Goal: Task Accomplishment & Management: Complete application form

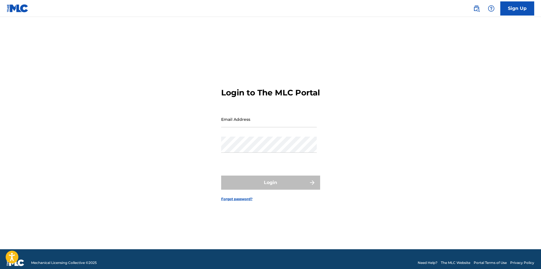
click at [269, 127] on input "Email Address" at bounding box center [269, 119] width 96 height 16
type input "[EMAIL_ADDRESS][DOMAIN_NAME]"
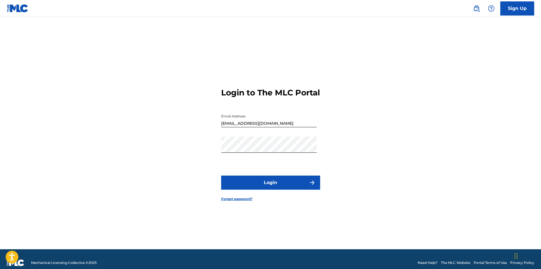
click at [258, 188] on button "Login" at bounding box center [270, 183] width 99 height 14
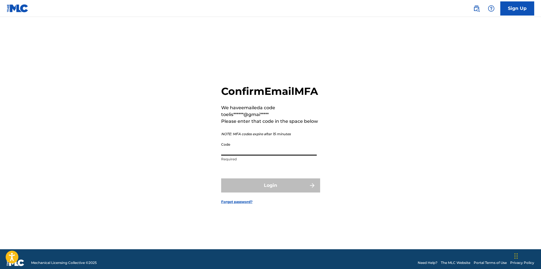
paste input "039244"
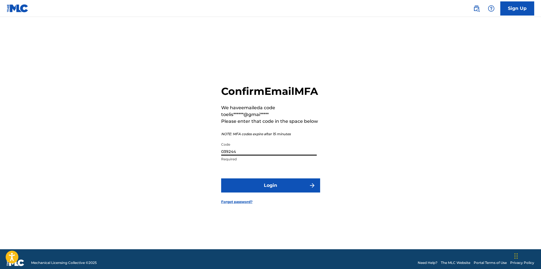
type input "039244"
click at [250, 193] on button "Login" at bounding box center [270, 186] width 99 height 14
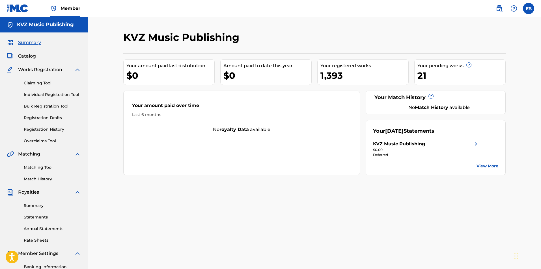
click at [50, 95] on link "Individual Registration Tool" at bounding box center [52, 95] width 57 height 6
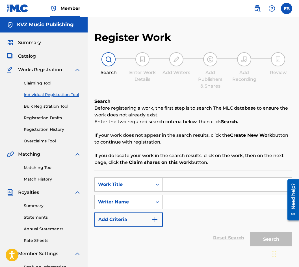
drag, startPoint x: 170, startPoint y: 172, endPoint x: 170, endPoint y: 188, distance: 15.6
paste input "RANENO SURCE"
click at [168, 187] on input "RANENO SURCE" at bounding box center [227, 185] width 129 height 14
type input "RANENO SURCE"
paste input "[PERSON_NAME]"
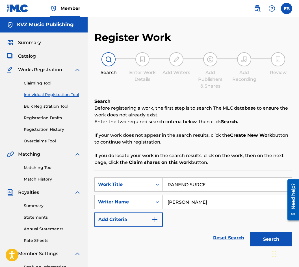
type input "[PERSON_NAME]"
click at [260, 232] on div "Search" at bounding box center [269, 238] width 45 height 23
click at [254, 245] on button "Search" at bounding box center [271, 239] width 42 height 14
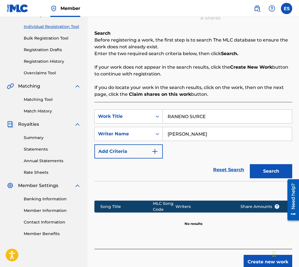
scroll to position [41, 0]
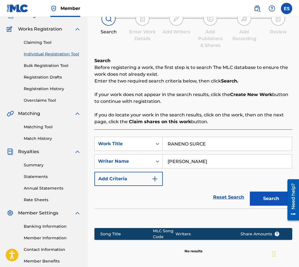
click at [200, 142] on input "RANENO SURCE" at bounding box center [227, 144] width 129 height 14
click at [261, 195] on button "Search" at bounding box center [271, 199] width 42 height 14
click at [195, 144] on input "RANENO SURtsE" at bounding box center [227, 144] width 129 height 14
click at [275, 200] on button "Search" at bounding box center [271, 199] width 42 height 14
click at [262, 200] on button "Search" at bounding box center [271, 199] width 42 height 14
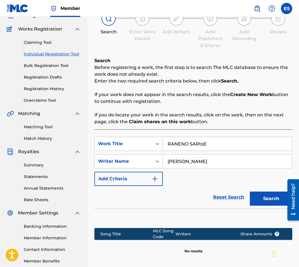
drag, startPoint x: 204, startPoint y: 141, endPoint x: 199, endPoint y: 141, distance: 5.4
click at [199, 141] on input "RANENO SARtsE" at bounding box center [227, 144] width 129 height 14
click at [254, 197] on button "Search" at bounding box center [271, 199] width 42 height 14
click at [258, 202] on button "Search" at bounding box center [271, 199] width 42 height 14
click at [257, 204] on button "Search" at bounding box center [271, 199] width 42 height 14
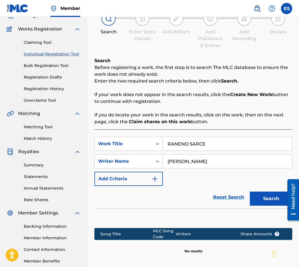
click at [256, 204] on button "Search" at bounding box center [271, 199] width 42 height 14
click at [165, 148] on input "RANENO SARCE" at bounding box center [227, 144] width 129 height 14
drag, startPoint x: 196, startPoint y: 143, endPoint x: 199, endPoint y: 143, distance: 3.1
click at [199, 143] on input "RANENO SARCE" at bounding box center [227, 144] width 129 height 14
click at [200, 145] on input "RANENO SARCE" at bounding box center [227, 144] width 129 height 14
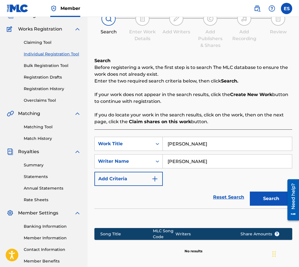
click at [261, 194] on button "Search" at bounding box center [271, 199] width 42 height 14
click at [194, 144] on input "[PERSON_NAME]" at bounding box center [227, 144] width 129 height 14
click at [274, 200] on button "Search" at bounding box center [271, 199] width 42 height 14
drag, startPoint x: 204, startPoint y: 146, endPoint x: 198, endPoint y: 146, distance: 5.4
click at [198, 146] on input "[PERSON_NAME]" at bounding box center [227, 144] width 129 height 14
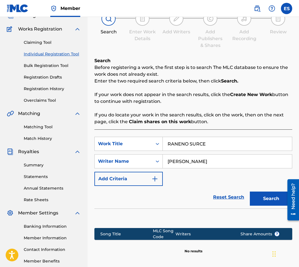
type input "RANENO SURCE"
click at [269, 201] on button "Search" at bounding box center [271, 199] width 42 height 14
click at [175, 146] on input "RANENO SURCE" at bounding box center [227, 144] width 129 height 14
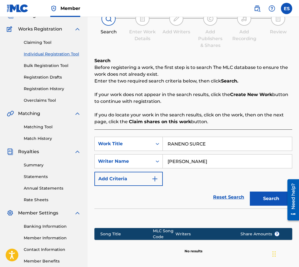
click at [65, 89] on link "Registration History" at bounding box center [52, 89] width 57 height 6
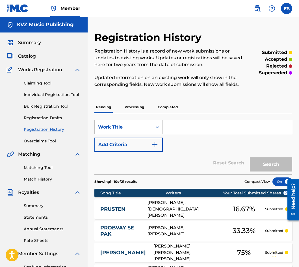
paste input "RANENO SURCE"
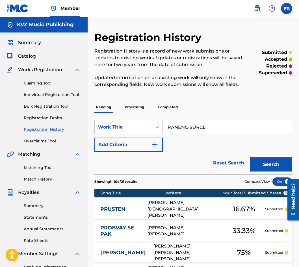
type input "RANENO SURCE"
click at [263, 174] on section "Showing 1 - 10 of 21 results Compact View" at bounding box center [193, 180] width 198 height 12
click at [262, 166] on button "Search" at bounding box center [271, 164] width 42 height 14
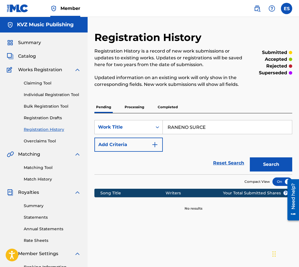
click at [129, 108] on p "Processing" at bounding box center [134, 107] width 23 height 12
click at [272, 167] on button "Search" at bounding box center [271, 164] width 42 height 14
click at [161, 104] on p "Completed" at bounding box center [167, 107] width 23 height 12
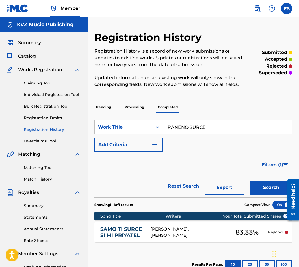
click at [265, 189] on button "Search" at bounding box center [271, 188] width 42 height 14
click at [115, 108] on div "Pending Processing Completed" at bounding box center [193, 107] width 198 height 12
click at [111, 108] on p "Pending" at bounding box center [103, 107] width 18 height 12
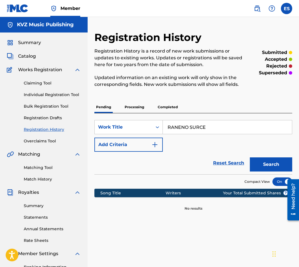
click at [194, 127] on input "RANENO SURCE" at bounding box center [227, 127] width 129 height 14
click at [202, 127] on input "RANENO SURCE" at bounding box center [227, 127] width 129 height 14
type input "[PERSON_NAME]"
click at [276, 168] on button "Search" at bounding box center [271, 164] width 42 height 14
click at [135, 109] on p "Processing" at bounding box center [134, 107] width 23 height 12
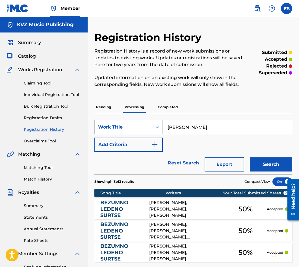
click at [274, 163] on button "Search" at bounding box center [271, 164] width 42 height 14
click at [159, 107] on p "Completed" at bounding box center [167, 107] width 23 height 12
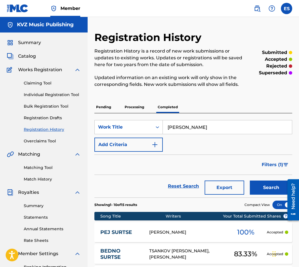
click at [269, 187] on button "Search" at bounding box center [271, 188] width 42 height 14
click at [107, 105] on p "Pending" at bounding box center [103, 107] width 18 height 12
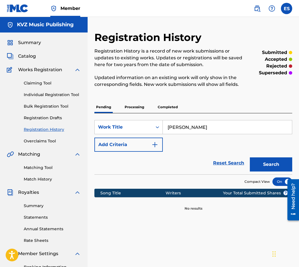
click at [261, 162] on button "Search" at bounding box center [271, 164] width 42 height 14
click at [255, 159] on button "Search" at bounding box center [271, 164] width 42 height 14
click at [254, 161] on button "Search" at bounding box center [271, 164] width 42 height 14
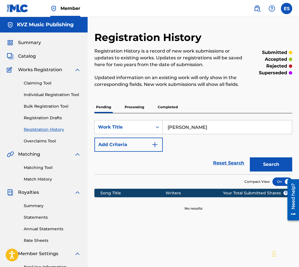
click at [254, 161] on button "Search" at bounding box center [271, 164] width 42 height 14
click at [142, 107] on p "Processing" at bounding box center [134, 107] width 23 height 12
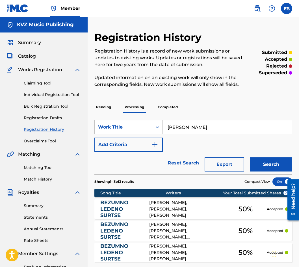
click at [255, 159] on button "Search" at bounding box center [271, 164] width 42 height 14
click at [175, 109] on p "Completed" at bounding box center [167, 107] width 23 height 12
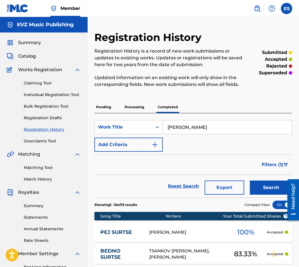
click at [254, 183] on button "Search" at bounding box center [271, 188] width 42 height 14
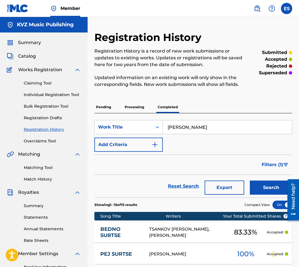
click at [113, 108] on div "Pending Processing Completed" at bounding box center [193, 107] width 198 height 12
click at [109, 109] on p "Pending" at bounding box center [103, 107] width 18 height 12
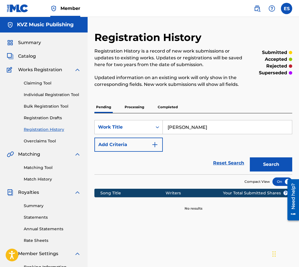
click at [195, 125] on input "[PERSON_NAME]" at bounding box center [227, 127] width 129 height 14
type input "[PERSON_NAME]"
click at [266, 171] on button "Search" at bounding box center [271, 164] width 42 height 14
click at [127, 102] on p "Processing" at bounding box center [134, 107] width 23 height 12
click at [256, 155] on div "Search" at bounding box center [269, 163] width 45 height 23
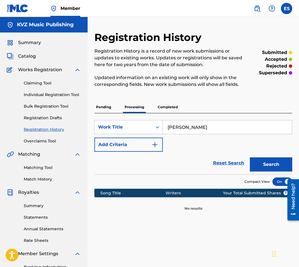
click at [263, 161] on button "Search" at bounding box center [271, 164] width 42 height 14
click at [161, 105] on p "Completed" at bounding box center [167, 107] width 23 height 12
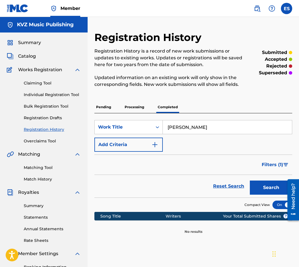
click at [284, 190] on div at bounding box center [291, 200] width 16 height 46
click at [266, 185] on button "Search" at bounding box center [271, 188] width 42 height 14
click at [141, 109] on p "Processing" at bounding box center [134, 107] width 23 height 12
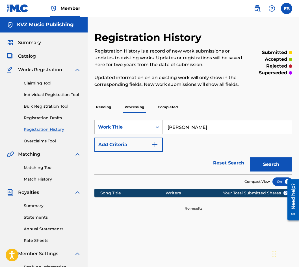
click at [261, 161] on button "Search" at bounding box center [271, 164] width 42 height 14
click at [106, 110] on p "Pending" at bounding box center [103, 107] width 18 height 12
click at [263, 159] on button "Search" at bounding box center [271, 164] width 42 height 14
click at [201, 130] on input "[PERSON_NAME]" at bounding box center [227, 127] width 129 height 14
click at [206, 127] on input "[PERSON_NAME]" at bounding box center [227, 127] width 129 height 14
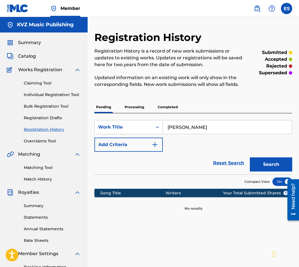
drag, startPoint x: 201, startPoint y: 127, endPoint x: 207, endPoint y: 127, distance: 5.7
click at [207, 127] on input "[PERSON_NAME]" at bounding box center [227, 127] width 129 height 14
click at [210, 128] on input "[PERSON_NAME]" at bounding box center [227, 127] width 129 height 14
drag, startPoint x: 204, startPoint y: 129, endPoint x: 200, endPoint y: 129, distance: 3.7
click at [200, 129] on input "[PERSON_NAME]" at bounding box center [227, 127] width 129 height 14
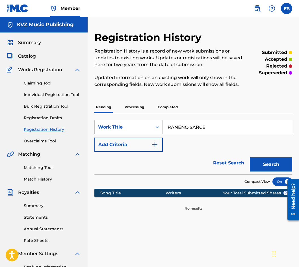
type input "RANENO SARCE"
click at [263, 174] on div "Search" at bounding box center [269, 163] width 45 height 23
click at [262, 171] on button "Search" at bounding box center [271, 164] width 42 height 14
click at [263, 171] on button "Search" at bounding box center [271, 164] width 42 height 14
click at [263, 170] on button "Search" at bounding box center [271, 164] width 42 height 14
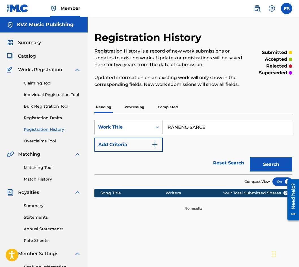
click at [138, 106] on p "Processing" at bounding box center [134, 107] width 23 height 12
click at [269, 168] on button "Search" at bounding box center [271, 164] width 42 height 14
click at [173, 111] on p "Completed" at bounding box center [167, 107] width 23 height 12
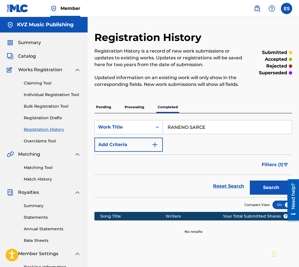
click at [265, 185] on button "Search" at bounding box center [271, 188] width 42 height 14
click at [117, 111] on div "Pending Processing Completed" at bounding box center [193, 107] width 198 height 12
click at [112, 111] on p "Pending" at bounding box center [103, 107] width 18 height 12
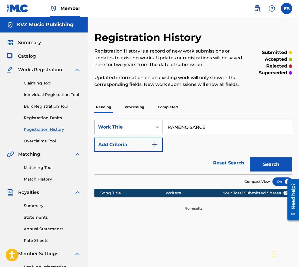
click at [261, 161] on button "Search" at bounding box center [271, 164] width 42 height 14
click at [131, 106] on p "Processing" at bounding box center [134, 107] width 23 height 12
click at [265, 165] on button "Search" at bounding box center [271, 164] width 42 height 14
click at [161, 99] on div "Registration History Registration History is a record of new work submissions o…" at bounding box center [193, 121] width 198 height 180
click at [164, 106] on p "Completed" at bounding box center [167, 107] width 23 height 12
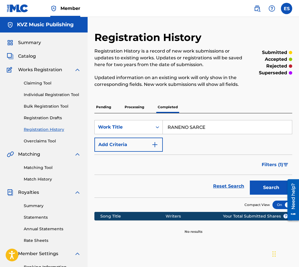
click at [262, 196] on div "Search" at bounding box center [269, 186] width 45 height 23
click at [261, 191] on button "Search" at bounding box center [271, 188] width 42 height 14
click at [107, 111] on p "Pending" at bounding box center [103, 107] width 18 height 12
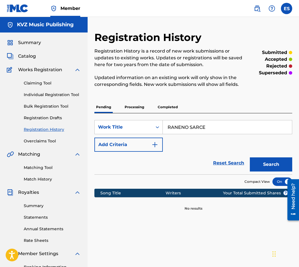
click at [200, 129] on input "RANENO SARCE" at bounding box center [227, 127] width 129 height 14
type input "[PERSON_NAME]"
click at [267, 163] on button "Search" at bounding box center [271, 164] width 42 height 14
click at [132, 106] on p "Processing" at bounding box center [134, 107] width 23 height 12
click at [264, 165] on button "Search" at bounding box center [271, 164] width 42 height 14
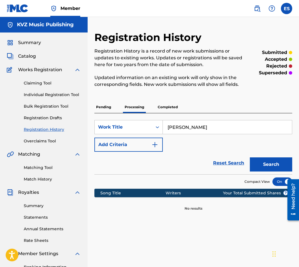
click at [160, 110] on p "Completed" at bounding box center [167, 107] width 23 height 12
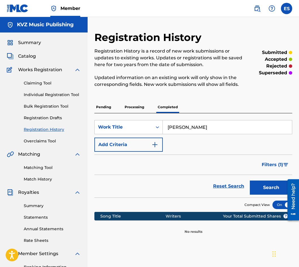
click at [267, 185] on button "Search" at bounding box center [271, 188] width 42 height 14
click at [94, 110] on div "Registration History Registration History is a record of new work submissions o…" at bounding box center [193, 171] width 211 height 281
click at [98, 109] on p "Pending" at bounding box center [103, 107] width 18 height 12
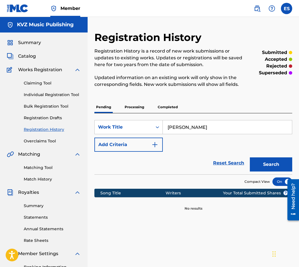
click at [265, 159] on button "Search" at bounding box center [271, 164] width 42 height 14
click at [129, 105] on p "Processing" at bounding box center [134, 107] width 23 height 12
click at [256, 159] on button "Search" at bounding box center [271, 164] width 42 height 14
click at [155, 105] on div "Pending Processing Completed" at bounding box center [193, 107] width 198 height 12
click at [171, 108] on p "Completed" at bounding box center [167, 107] width 23 height 12
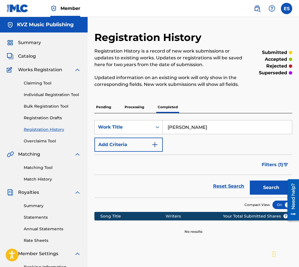
click at [269, 182] on button "Search" at bounding box center [271, 188] width 42 height 14
click at [177, 131] on input "[PERSON_NAME]" at bounding box center [227, 127] width 129 height 14
click at [178, 130] on input "[PERSON_NAME]" at bounding box center [227, 127] width 129 height 14
click at [55, 96] on link "Individual Registration Tool" at bounding box center [52, 95] width 57 height 6
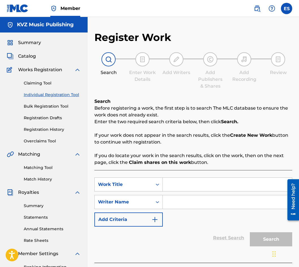
paste input "RANENO SURCE"
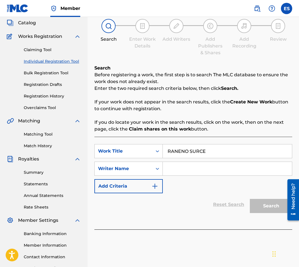
scroll to position [72, 0]
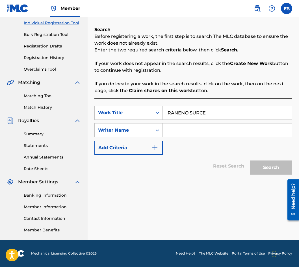
type input "RANENO SURCE"
paste input "[PERSON_NAME]"
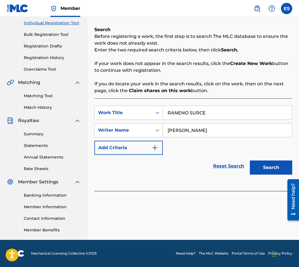
type input "[PERSON_NAME]"
click at [273, 161] on button "Search" at bounding box center [271, 168] width 42 height 14
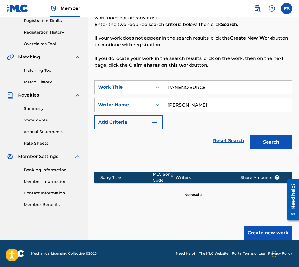
click at [262, 233] on button "Create new work" at bounding box center [268, 233] width 49 height 14
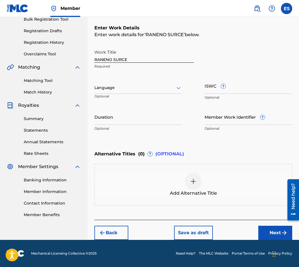
scroll to position [87, 0]
click at [112, 83] on div "Language" at bounding box center [138, 88] width 88 height 12
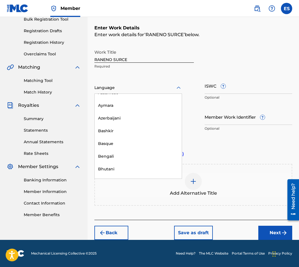
scroll to position [226, 0]
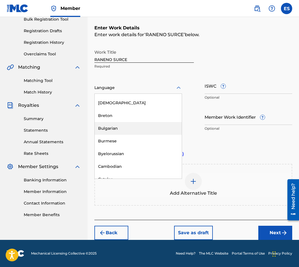
click at [127, 131] on div "Bulgarian" at bounding box center [138, 128] width 87 height 13
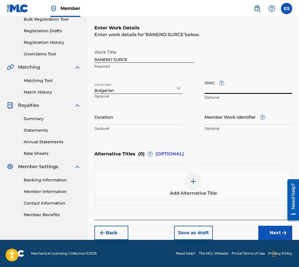
paste input "T3285080668"
type input "T3285080668"
click at [176, 116] on input "Duration" at bounding box center [138, 117] width 88 height 16
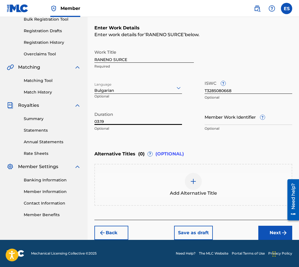
type input "03:19"
click at [204, 187] on div "Add Alternative Title" at bounding box center [193, 185] width 197 height 24
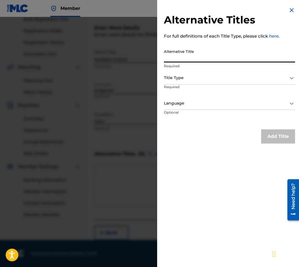
paste input "РАНЕНО СЪРЦЕ"
type input "РАНЕНО СЪРЦЕ"
click at [210, 81] on div "Title Type" at bounding box center [229, 78] width 131 height 13
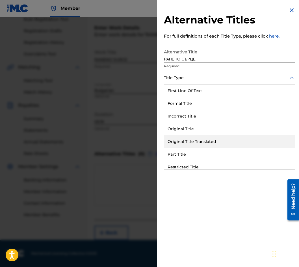
click at [213, 137] on div "Original Title Translated" at bounding box center [229, 141] width 131 height 13
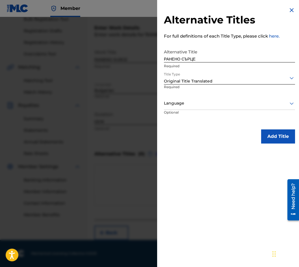
click at [211, 98] on div "Language" at bounding box center [229, 103] width 131 height 13
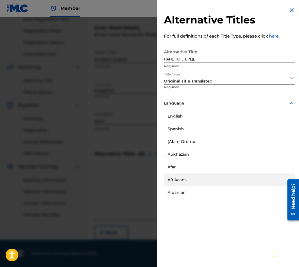
scroll to position [198, 0]
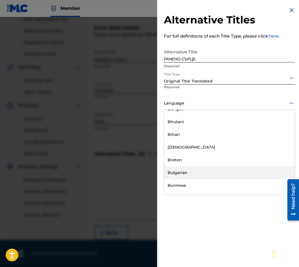
click at [211, 169] on div "Bulgarian" at bounding box center [229, 173] width 131 height 13
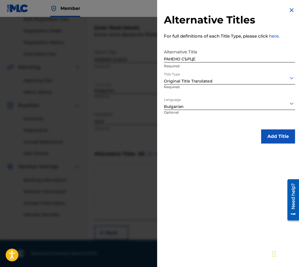
click at [270, 133] on button "Add Title" at bounding box center [278, 136] width 34 height 14
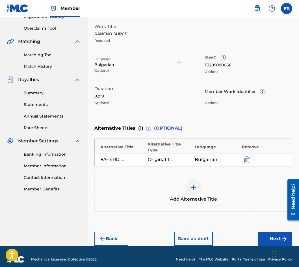
click at [280, 234] on button "Next" at bounding box center [275, 239] width 34 height 14
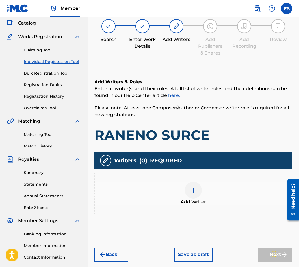
scroll to position [25, 0]
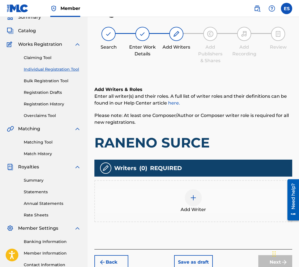
click at [226, 212] on div "Add Writer" at bounding box center [193, 201] width 197 height 24
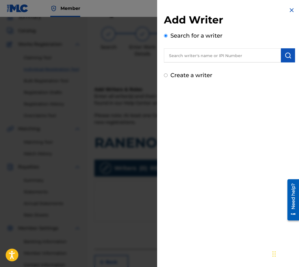
paste input "01018648264"
type input "01018648264"
click at [285, 57] on img "submit" at bounding box center [288, 55] width 7 height 7
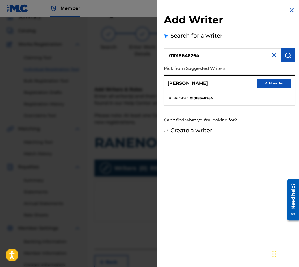
click at [280, 86] on button "Add writer" at bounding box center [275, 83] width 34 height 8
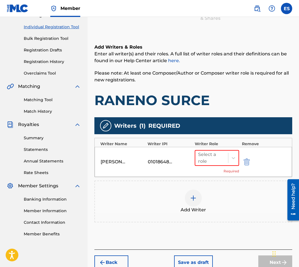
scroll to position [98, 0]
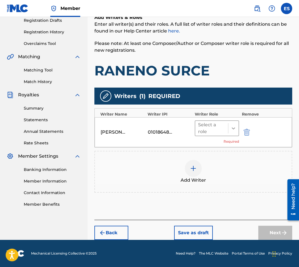
click at [236, 128] on icon at bounding box center [234, 129] width 6 height 6
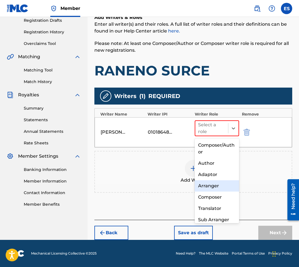
click at [232, 186] on div "Arranger" at bounding box center [217, 185] width 44 height 11
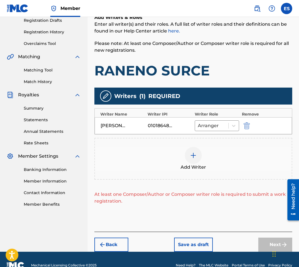
click at [200, 162] on div "Add Writer" at bounding box center [193, 159] width 197 height 24
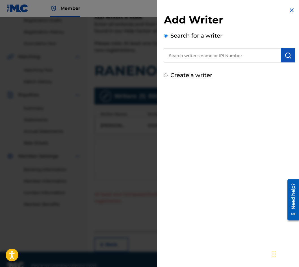
click at [165, 75] on input "Create a writer" at bounding box center [166, 76] width 4 height 4
radio input "false"
radio input "true"
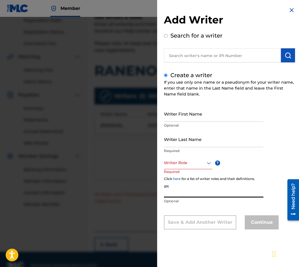
paste input "01018648264"
type input "01018648264"
click at [195, 163] on div at bounding box center [188, 162] width 48 height 7
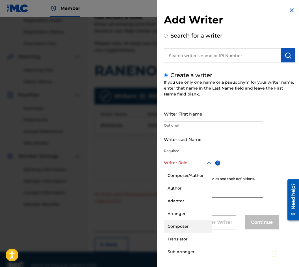
click at [197, 228] on div "Composer" at bounding box center [188, 226] width 48 height 13
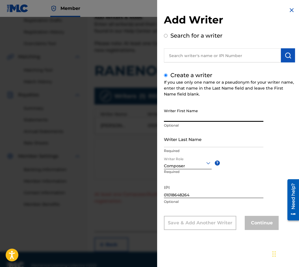
paste input "SASHO"
type input "SASHO"
drag, startPoint x: 199, startPoint y: 131, endPoint x: 190, endPoint y: 146, distance: 17.4
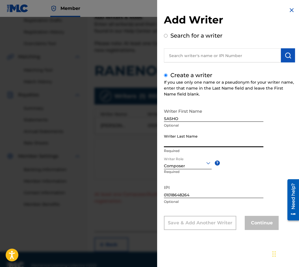
paste input "[PERSON_NAME]"
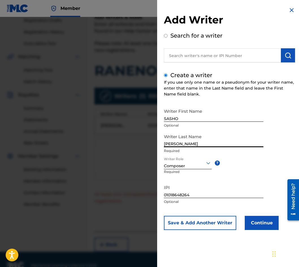
type input "[PERSON_NAME]"
click at [247, 230] on button "Continue" at bounding box center [262, 223] width 34 height 14
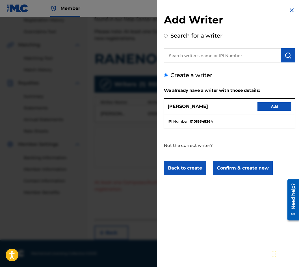
click at [265, 118] on ul "IPI Number : 01018648264" at bounding box center [229, 121] width 131 height 14
click at [265, 110] on button "Add" at bounding box center [275, 106] width 34 height 8
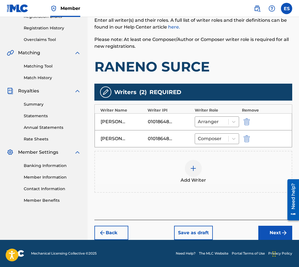
scroll to position [101, 0]
click at [205, 150] on div "Writers ( 2 ) REQUIRED Writer Name Writer IPI Writer Role Remove [PERSON_NAME] …" at bounding box center [193, 138] width 198 height 109
click at [196, 168] on img at bounding box center [193, 168] width 7 height 7
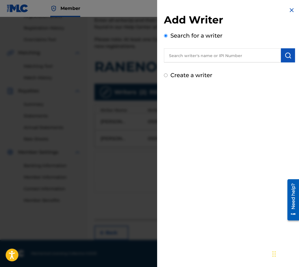
paste input "01164413870"
type input "01164413870"
click at [289, 59] on button "submit" at bounding box center [288, 55] width 14 height 14
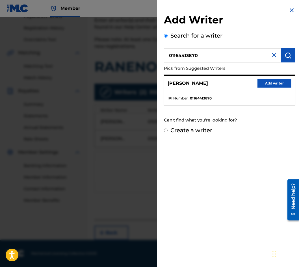
click at [274, 86] on button "Add writer" at bounding box center [275, 83] width 34 height 8
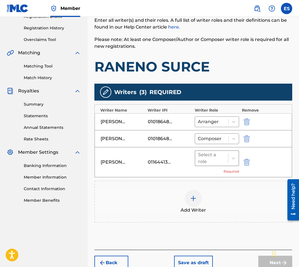
click at [228, 160] on div "Select a role" at bounding box center [217, 158] width 44 height 16
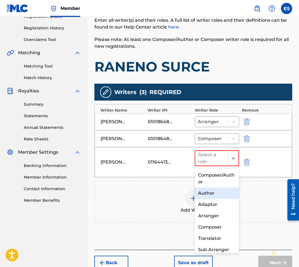
click at [216, 193] on div "Author" at bounding box center [217, 193] width 44 height 11
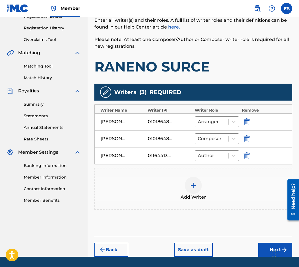
click at [200, 192] on div "Add Writer" at bounding box center [193, 189] width 197 height 24
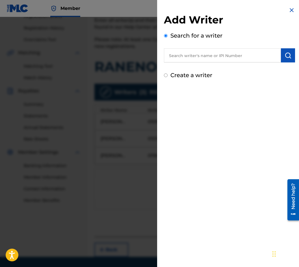
paste input "00473519635"
type input "00473519635"
click at [288, 53] on img "submit" at bounding box center [288, 55] width 7 height 7
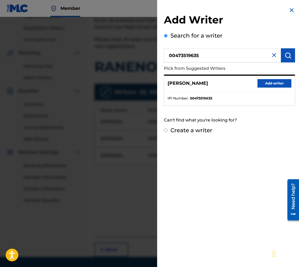
click at [276, 80] on button "Add writer" at bounding box center [275, 83] width 34 height 8
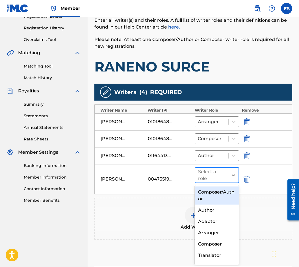
click at [209, 178] on div at bounding box center [211, 175] width 27 height 8
click at [220, 211] on div "Author" at bounding box center [217, 210] width 44 height 11
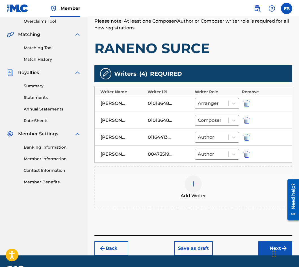
scroll to position [135, 0]
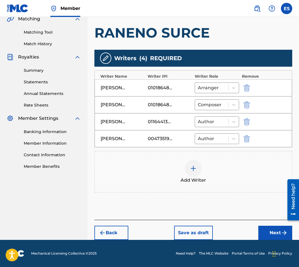
click at [279, 231] on button "Next" at bounding box center [275, 233] width 34 height 14
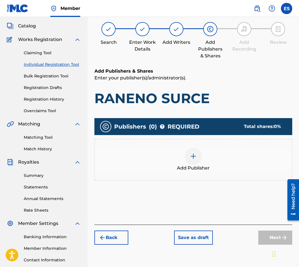
scroll to position [25, 0]
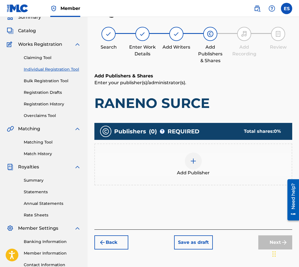
click at [195, 192] on div "Publishers ( 0 ) ? REQUIRED Total shares: 0 % Add Publisher" at bounding box center [193, 162] width 198 height 85
click at [197, 175] on span "Add Publisher" at bounding box center [193, 173] width 33 height 7
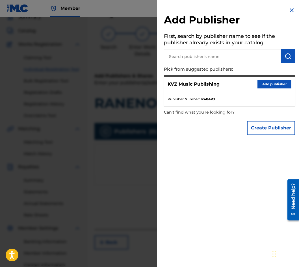
click at [276, 77] on div "KVZ Music Publishing Add publisher" at bounding box center [229, 85] width 131 height 16
click at [272, 84] on button "Add publisher" at bounding box center [275, 84] width 34 height 8
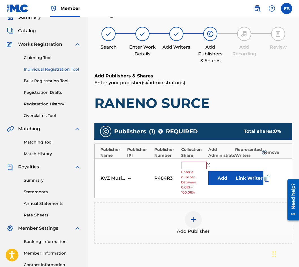
click at [192, 165] on input "text" at bounding box center [193, 165] width 25 height 7
type input "100"
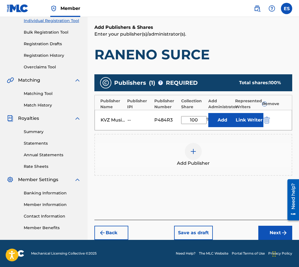
click at [271, 231] on button "Next" at bounding box center [275, 233] width 34 height 14
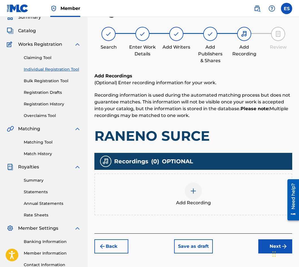
click at [148, 185] on div "Add Recording" at bounding box center [193, 195] width 197 height 24
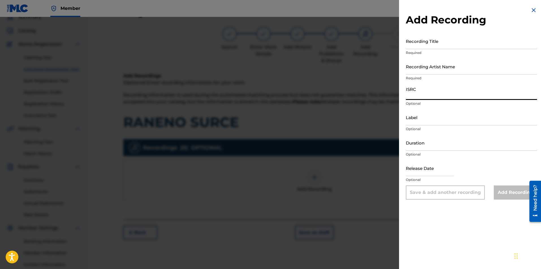
paste input "BGA261583386"
type input "BGA261583386"
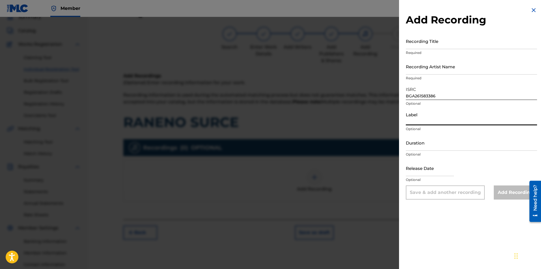
paste input "SANDRITO MUSIC"
type input "SANDRITO MUSIC"
click at [410, 139] on input "Duration" at bounding box center [471, 143] width 131 height 16
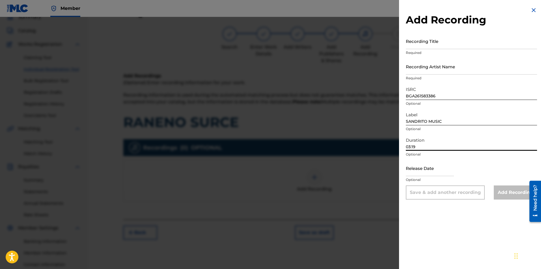
type input "03:19"
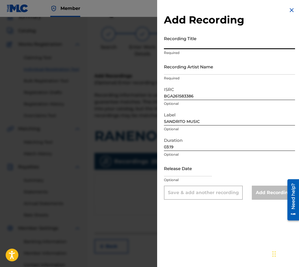
paste input "RANENO SURCE"
type input "RANENO SURCE"
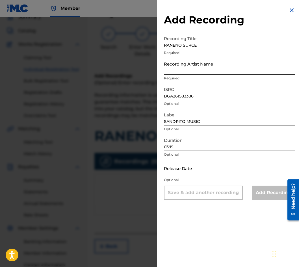
paste input "SARAYA"
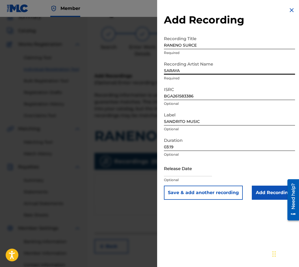
type input "SARAYA"
click at [279, 193] on input "Add Recording" at bounding box center [273, 193] width 43 height 14
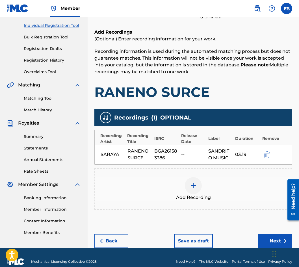
scroll to position [77, 0]
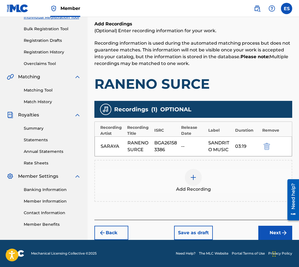
click at [268, 238] on button "Next" at bounding box center [275, 233] width 34 height 14
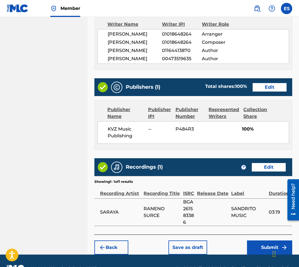
scroll to position [336, 0]
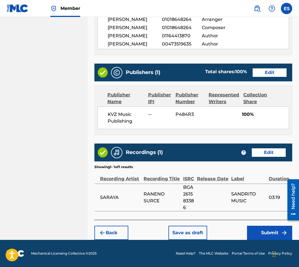
click at [256, 232] on button "Submit" at bounding box center [269, 233] width 45 height 14
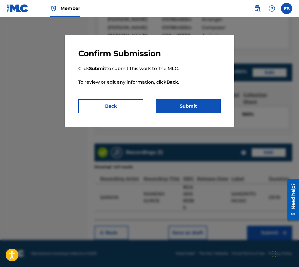
click at [165, 108] on button "Submit" at bounding box center [188, 106] width 65 height 14
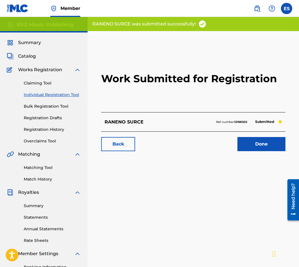
click at [44, 99] on div "Claiming Tool Individual Registration Tool Bulk Registration Tool Registration …" at bounding box center [44, 108] width 74 height 71
click at [45, 97] on link "Individual Registration Tool" at bounding box center [52, 95] width 57 height 6
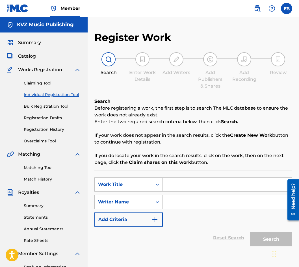
paste input "SEDEM NOSHTI SEDEM DNI"
type input "SEDEM NOSHTI SEDEM DNI"
drag, startPoint x: 209, startPoint y: 196, endPoint x: 205, endPoint y: 198, distance: 4.3
paste input "[PERSON_NAME]"
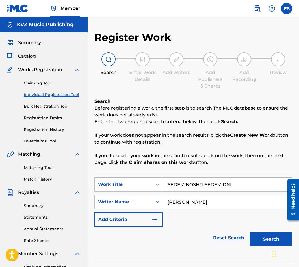
type input "[PERSON_NAME]"
click at [259, 235] on button "Search" at bounding box center [271, 239] width 42 height 14
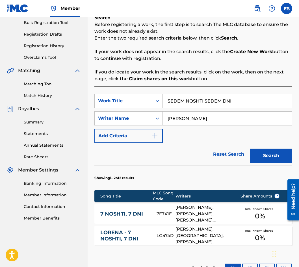
scroll to position [74, 0]
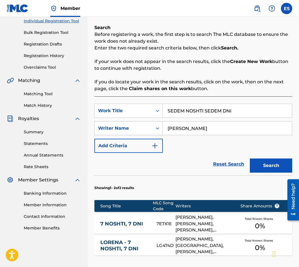
click at [56, 57] on link "Registration History" at bounding box center [52, 56] width 57 height 6
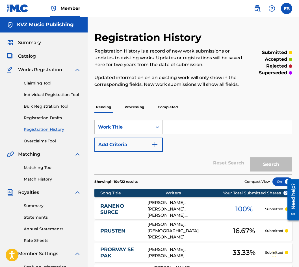
paste input "[PERSON_NAME]"
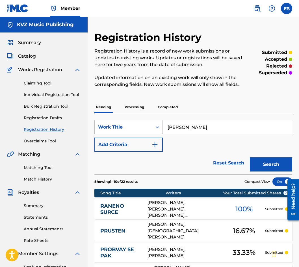
click at [260, 167] on button "Search" at bounding box center [271, 164] width 42 height 14
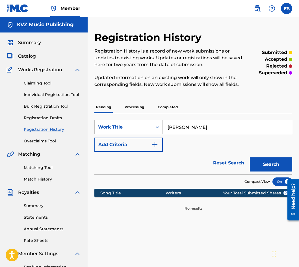
click at [230, 129] on input "[PERSON_NAME]" at bounding box center [227, 127] width 129 height 14
paste input "SEDEM NOSHTI SEDEM DNI"
type input "SEDEM NOSHTI SEDEM DNI"
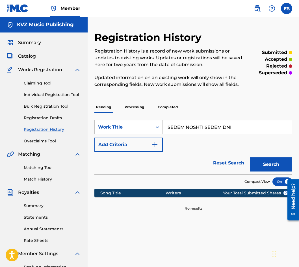
click at [279, 163] on button "Search" at bounding box center [271, 164] width 42 height 14
click at [129, 105] on p "Processing" at bounding box center [134, 107] width 23 height 12
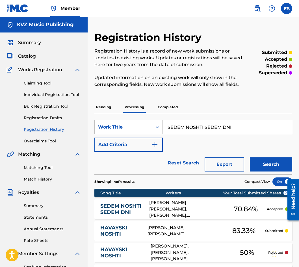
click at [120, 203] on link "SEDEM NOSHTI SEDEM DNI" at bounding box center [120, 209] width 41 height 13
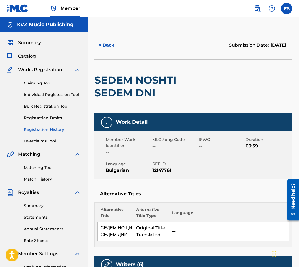
click at [109, 48] on button "< Back" at bounding box center [111, 45] width 34 height 14
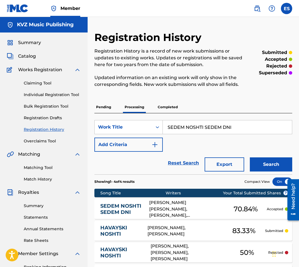
click at [195, 128] on input "SEDEM NOSHTI SEDEM DNI" at bounding box center [227, 127] width 129 height 14
paste input "KITNITSE"
type input "SKITNITSE"
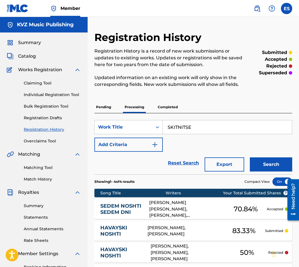
click at [267, 162] on button "Search" at bounding box center [271, 164] width 42 height 14
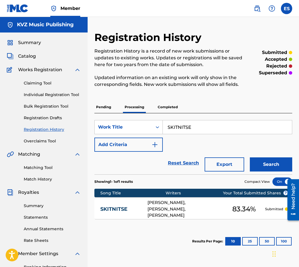
click at [106, 210] on link "SKITNITSE" at bounding box center [120, 209] width 40 height 7
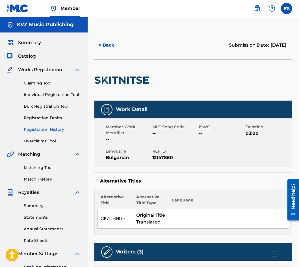
click at [120, 46] on button "< Back" at bounding box center [111, 45] width 34 height 14
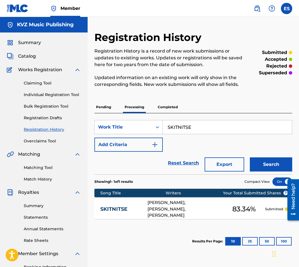
click at [190, 128] on input "SKITNITSE" at bounding box center [227, 127] width 129 height 14
paste input "2"
type input "SKITNITSE 2"
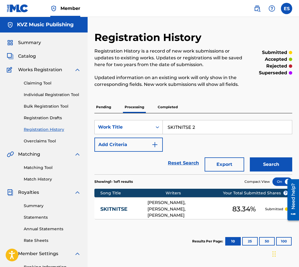
click at [263, 168] on button "Search" at bounding box center [271, 164] width 42 height 14
click at [174, 102] on p "Completed" at bounding box center [167, 107] width 23 height 12
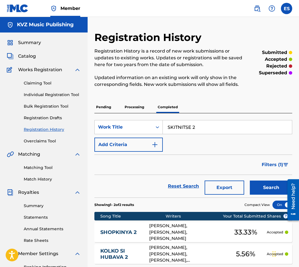
click at [263, 185] on button "Search" at bounding box center [271, 188] width 42 height 14
click at [100, 108] on p "Pending" at bounding box center [103, 107] width 18 height 12
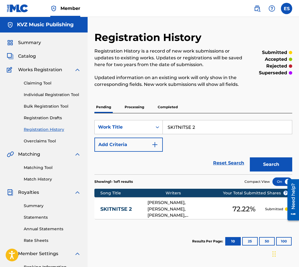
click at [118, 206] on div "SKITNITSE 2 [PERSON_NAME], [PERSON_NAME], [PERSON_NAME], [PERSON_NAME] 72.22 % …" at bounding box center [193, 209] width 198 height 20
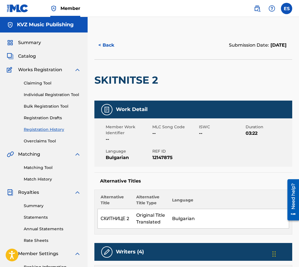
click at [107, 48] on button "< Back" at bounding box center [111, 45] width 34 height 14
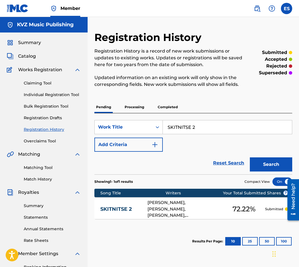
click at [198, 127] on input "SKITNITSE 2" at bounding box center [227, 127] width 129 height 14
paste input "LED 1000 ZHENI"
type input "SLED 1000 ZHENI"
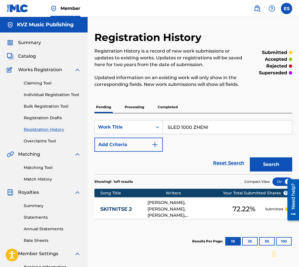
click at [260, 158] on button "Search" at bounding box center [271, 164] width 42 height 14
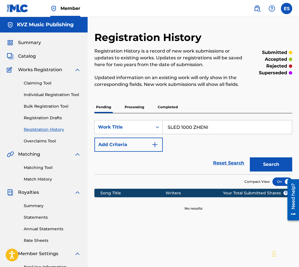
click at [134, 102] on p "Processing" at bounding box center [134, 107] width 23 height 12
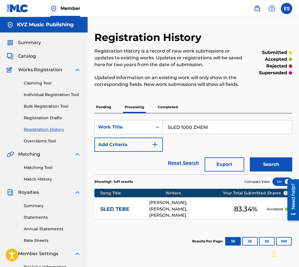
click at [272, 163] on button "Search" at bounding box center [271, 164] width 42 height 14
click at [164, 107] on p "Completed" at bounding box center [167, 107] width 23 height 12
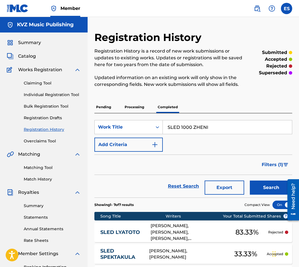
click at [260, 190] on button "Search" at bounding box center [271, 188] width 42 height 14
click at [46, 92] on div "Claiming Tool Individual Registration Tool Bulk Registration Tool Registration …" at bounding box center [44, 108] width 74 height 71
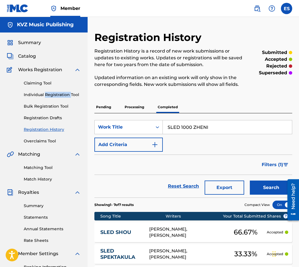
click at [46, 92] on div "Claiming Tool Individual Registration Tool Bulk Registration Tool Registration …" at bounding box center [44, 108] width 74 height 71
click at [40, 99] on div "Claiming Tool Individual Registration Tool Bulk Registration Tool Registration …" at bounding box center [44, 108] width 74 height 71
click at [40, 96] on link "Individual Registration Tool" at bounding box center [52, 95] width 57 height 6
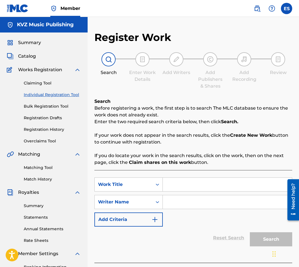
paste input "SLED 1000 ZHENI"
type input "SLED 1000 ZHENI"
paste input "[PERSON_NAME]"
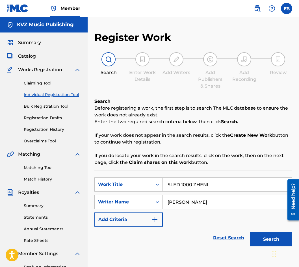
type input "[PERSON_NAME]"
click at [270, 236] on button "Search" at bounding box center [271, 239] width 42 height 14
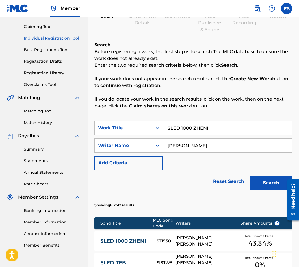
scroll to position [85, 0]
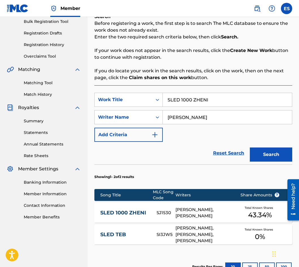
click at [136, 206] on div "SLED 1000 ZHENI SJ1530 [PERSON_NAME], [PERSON_NAME] Total Known Shares 43.34 %" at bounding box center [193, 213] width 198 height 20
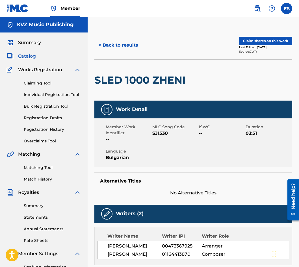
click at [109, 43] on button "< Back to results" at bounding box center [118, 45] width 48 height 14
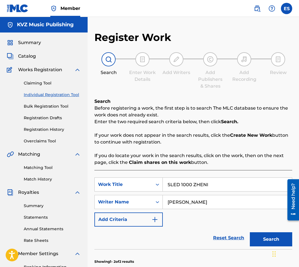
scroll to position [72, 0]
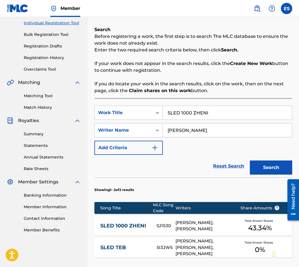
click at [125, 228] on link "SLED 1000 ZHENI" at bounding box center [124, 226] width 49 height 7
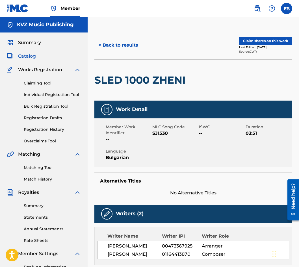
click at [121, 47] on button "< Back to results" at bounding box center [118, 45] width 48 height 14
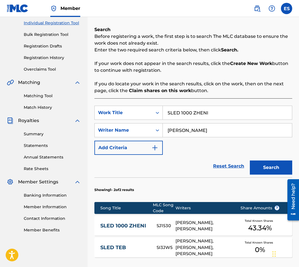
scroll to position [15, 0]
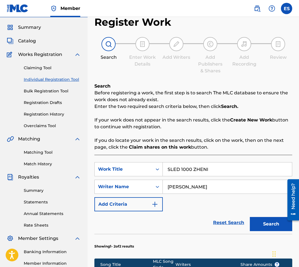
click at [263, 221] on button "Search" at bounding box center [271, 224] width 42 height 14
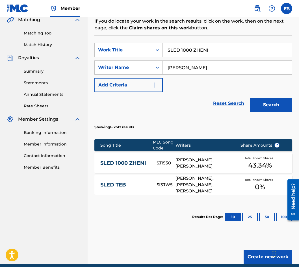
scroll to position [159, 0]
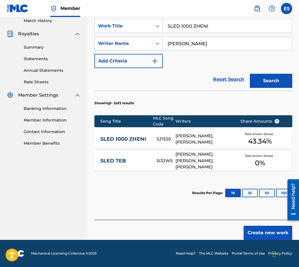
click at [261, 231] on button "Create new work" at bounding box center [268, 233] width 49 height 14
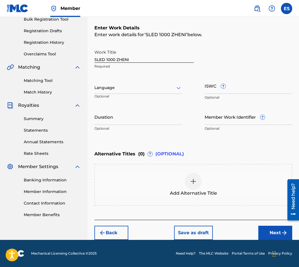
drag, startPoint x: 125, startPoint y: 79, endPoint x: 125, endPoint y: 86, distance: 7.1
click at [125, 81] on div "Language Optional" at bounding box center [138, 90] width 88 height 25
click at [126, 87] on div at bounding box center [138, 87] width 88 height 7
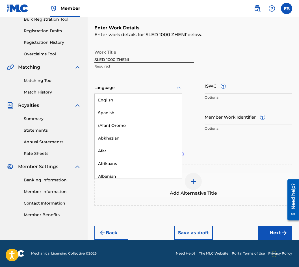
scroll to position [226, 0]
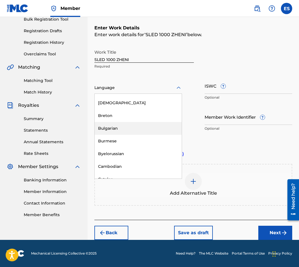
click at [139, 130] on div "Bulgarian" at bounding box center [138, 128] width 87 height 13
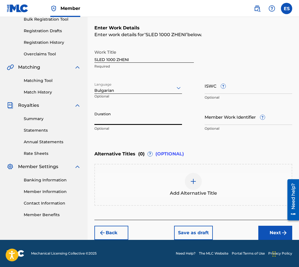
click at [116, 120] on input "Duration" at bounding box center [138, 117] width 88 height 16
type input "03:45"
click at [170, 176] on div "Add Alternative Title" at bounding box center [193, 185] width 197 height 24
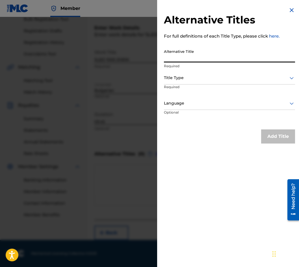
paste input "СЛЕД 1000 ЖЕНИ"
type input "СЛЕД 1000 ЖЕНИ"
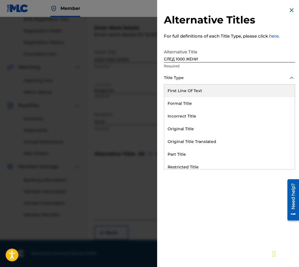
click at [193, 80] on div at bounding box center [229, 77] width 131 height 7
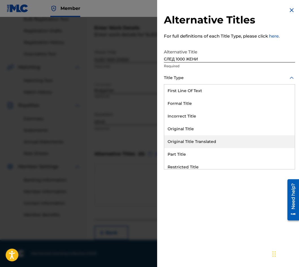
click at [195, 141] on div "Original Title Translated" at bounding box center [229, 141] width 131 height 13
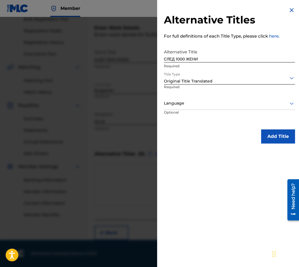
click at [191, 112] on p "Optional" at bounding box center [185, 116] width 42 height 13
click at [198, 94] on p "Required" at bounding box center [182, 91] width 36 height 13
click at [197, 103] on div at bounding box center [229, 103] width 131 height 7
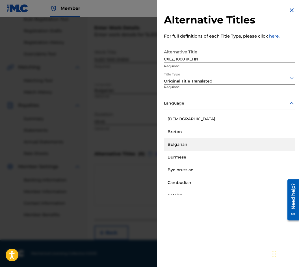
click at [201, 139] on div "Bulgarian" at bounding box center [229, 144] width 131 height 13
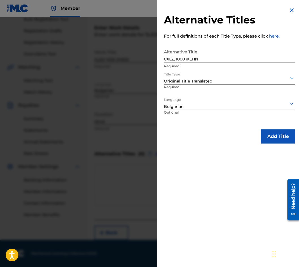
click at [280, 129] on button "Add Title" at bounding box center [278, 136] width 34 height 14
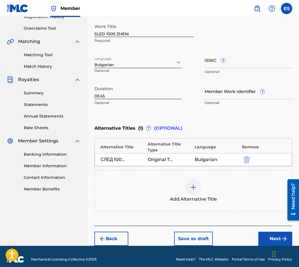
click at [273, 226] on div "Back Save as draft Next" at bounding box center [193, 236] width 198 height 20
click at [273, 232] on button "Next" at bounding box center [275, 239] width 34 height 14
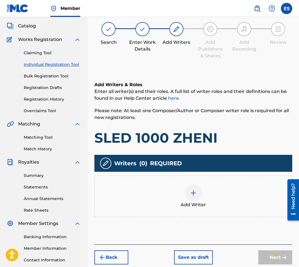
scroll to position [25, 0]
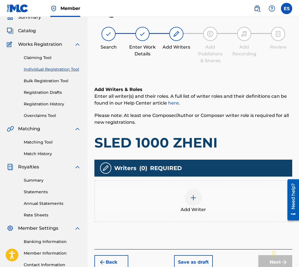
click at [225, 187] on div "Add Writer" at bounding box center [193, 201] width 198 height 42
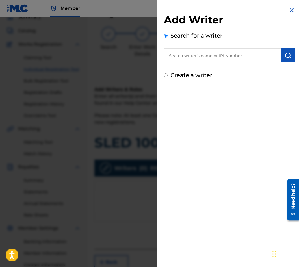
paste input "01164413478"
type input "01164413478"
click at [297, 49] on div "Add Writer Search for a writer 01164413478 Create a writer" at bounding box center [229, 43] width 145 height 86
click at [289, 55] on img "submit" at bounding box center [288, 55] width 7 height 7
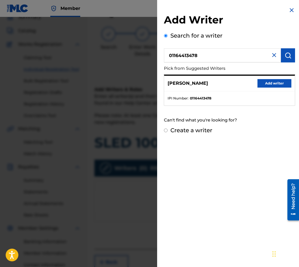
click at [261, 82] on button "Add writer" at bounding box center [275, 83] width 34 height 8
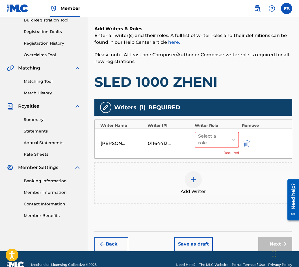
scroll to position [98, 0]
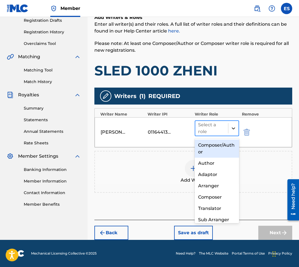
click at [235, 132] on div at bounding box center [233, 128] width 10 height 10
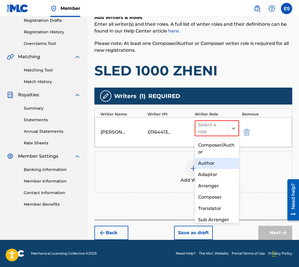
click at [225, 166] on div "Author" at bounding box center [217, 163] width 44 height 11
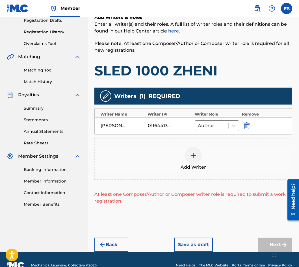
click at [225, 166] on div "Add Writer" at bounding box center [193, 159] width 197 height 24
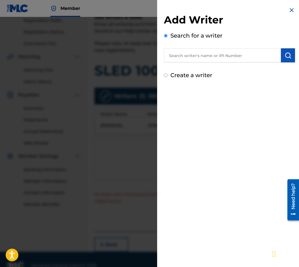
paste input "00473367925"
type input "00473367925"
click at [284, 51] on button "submit" at bounding box center [288, 55] width 14 height 14
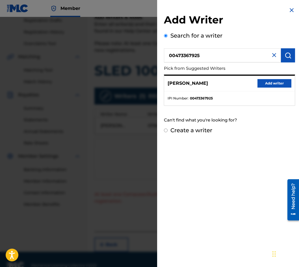
click at [273, 81] on button "Add writer" at bounding box center [275, 83] width 34 height 8
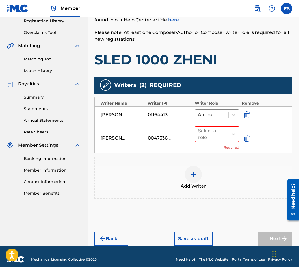
scroll to position [114, 0]
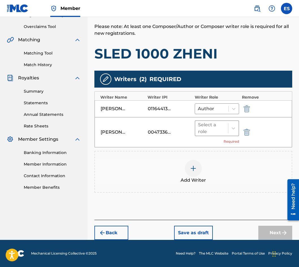
click at [219, 132] on div at bounding box center [211, 128] width 27 height 8
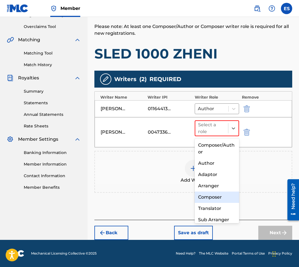
click at [222, 196] on div "Composer" at bounding box center [217, 197] width 44 height 11
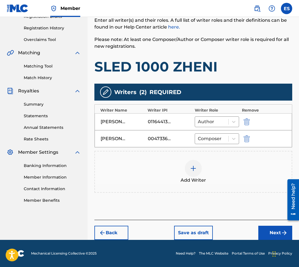
scroll to position [101, 0]
click at [275, 230] on button "Next" at bounding box center [275, 233] width 34 height 14
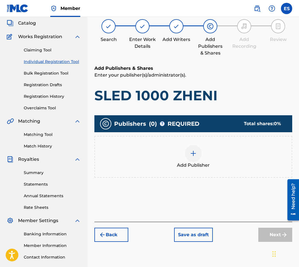
scroll to position [25, 0]
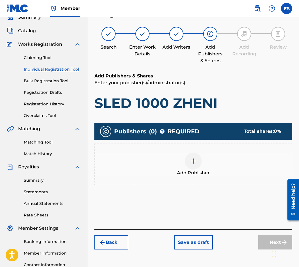
click at [210, 162] on div "Add Publisher" at bounding box center [193, 165] width 197 height 24
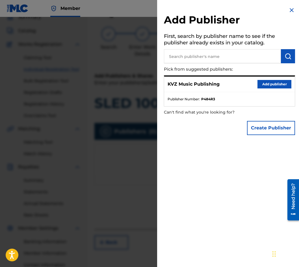
click at [267, 84] on button "Add publisher" at bounding box center [275, 84] width 34 height 8
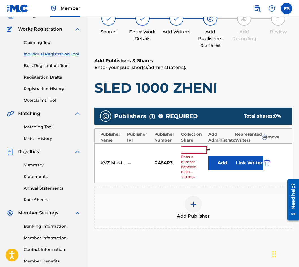
scroll to position [54, 0]
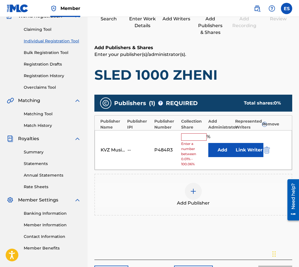
click at [204, 136] on input "text" at bounding box center [193, 136] width 25 height 7
type input "33.33"
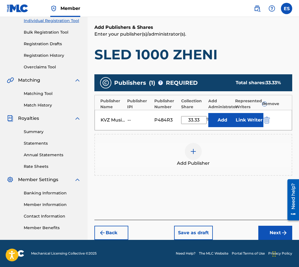
click at [270, 230] on button "Next" at bounding box center [275, 233] width 34 height 14
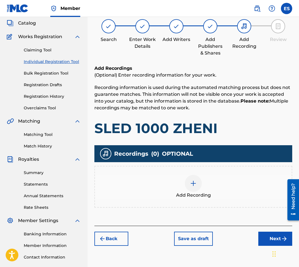
scroll to position [25, 0]
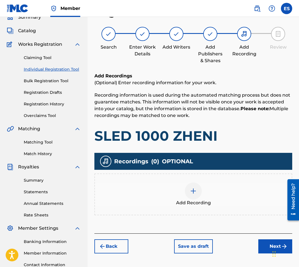
click at [191, 189] on img at bounding box center [193, 191] width 7 height 7
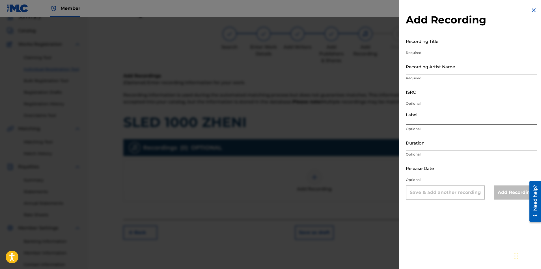
drag, startPoint x: 464, startPoint y: 120, endPoint x: 444, endPoint y: 93, distance: 33.8
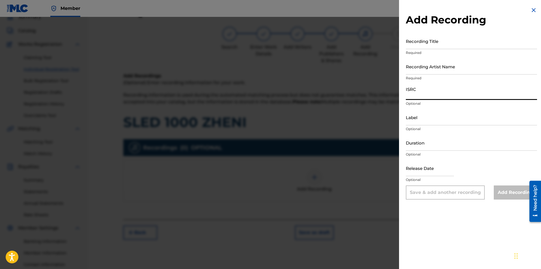
paste input "BGA411905064"
type input "BGA411905064"
drag, startPoint x: 403, startPoint y: 115, endPoint x: 419, endPoint y: 106, distance: 18.1
click at [419, 106] on p "Optional" at bounding box center [471, 103] width 131 height 5
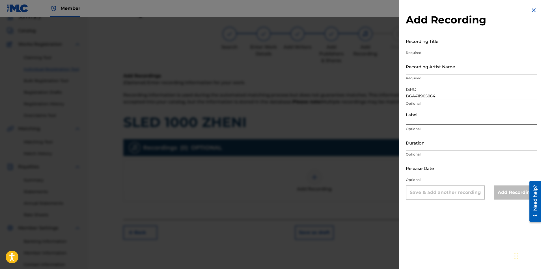
paste input "Payner"
type input "Payner"
click at [424, 142] on input "Duration" at bounding box center [471, 143] width 131 height 16
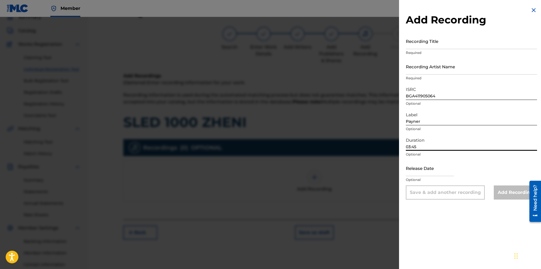
type input "03:45"
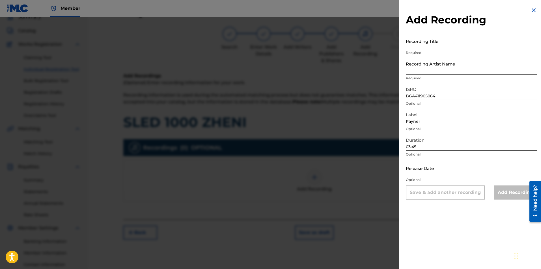
paste input "Desi Slava"
type input "Desi Slava"
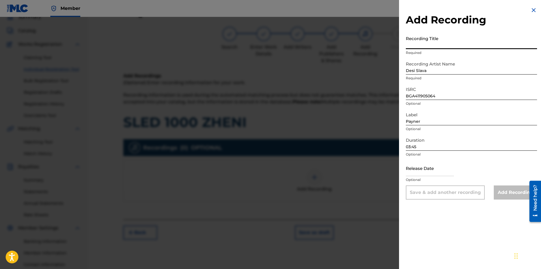
paste input "Sled 1000 zheni"
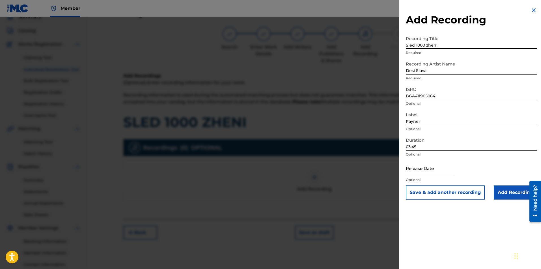
type input "Sled 1000 zheni"
click at [502, 197] on input "Add Recording" at bounding box center [515, 193] width 43 height 14
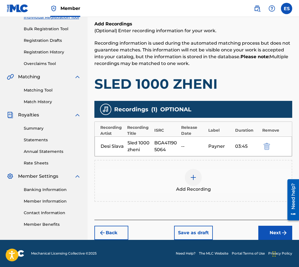
click at [262, 228] on button "Next" at bounding box center [275, 233] width 34 height 14
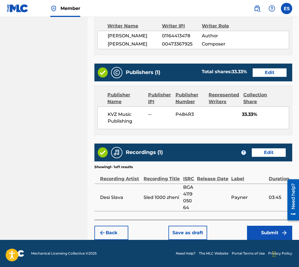
scroll to position [306, 0]
click at [255, 231] on button "Submit" at bounding box center [269, 233] width 45 height 14
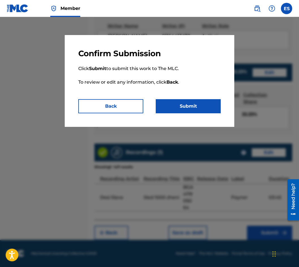
click at [176, 106] on button "Submit" at bounding box center [188, 106] width 65 height 14
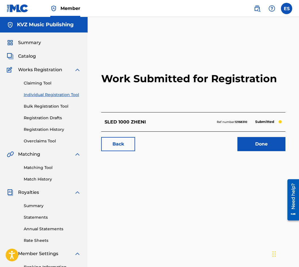
click at [38, 130] on link "Registration History" at bounding box center [52, 130] width 57 height 6
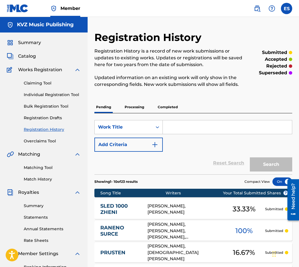
click at [141, 110] on p "Processing" at bounding box center [134, 107] width 23 height 12
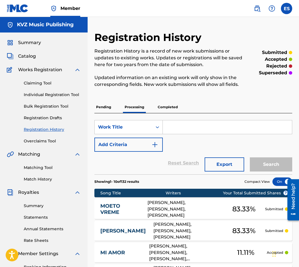
paste input "SLED TEBE"
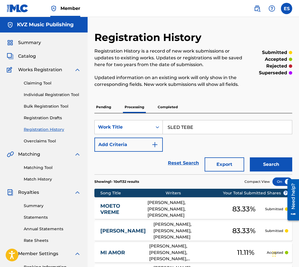
type input "SLED TEBE"
click at [268, 170] on button "Search" at bounding box center [271, 164] width 42 height 14
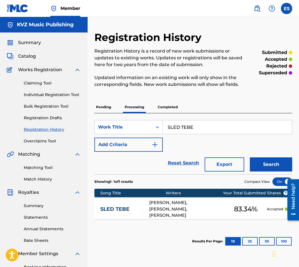
click at [119, 202] on div "SLED TEBE [PERSON_NAME], [PERSON_NAME], [PERSON_NAME] 83.34 % Accepted" at bounding box center [193, 209] width 198 height 20
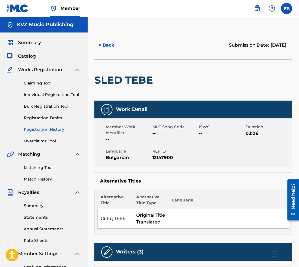
click at [105, 47] on button "< Back" at bounding box center [111, 45] width 34 height 14
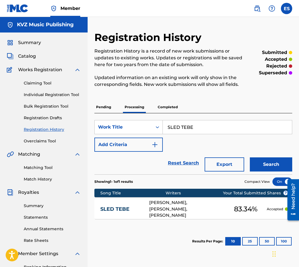
click at [179, 128] on input "SLED TEBE" at bounding box center [227, 127] width 129 height 14
paste input "POMENITE TE UBIVAT"
type input "SPOMENITE TE UBIVAT"
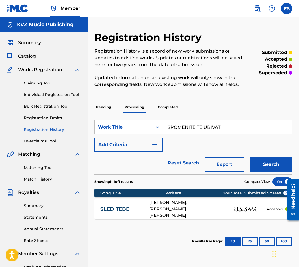
click at [270, 166] on button "Search" at bounding box center [271, 164] width 42 height 14
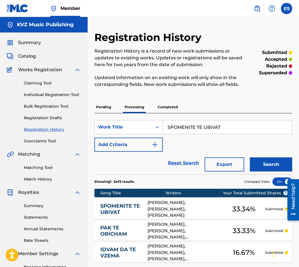
click at [106, 210] on link "SPOMENITE TE UBIVAT" at bounding box center [120, 209] width 40 height 13
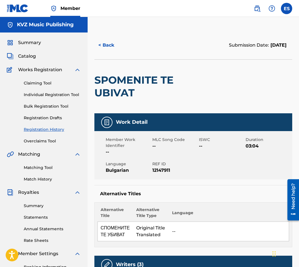
click at [108, 48] on button "< Back" at bounding box center [111, 45] width 34 height 14
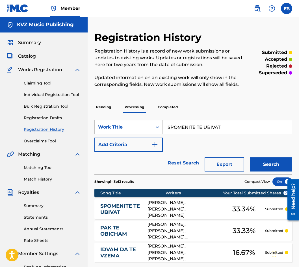
click at [188, 128] on input "SPOMENITE TE UBIVAT" at bounding box center [227, 127] width 129 height 14
paste input "TARITE TI GRESHKI"
type input "STARITE [PERSON_NAME]"
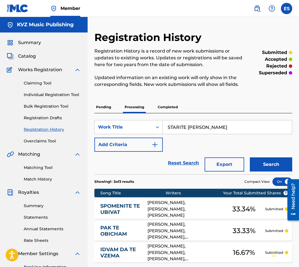
click at [270, 165] on button "Search" at bounding box center [271, 164] width 42 height 14
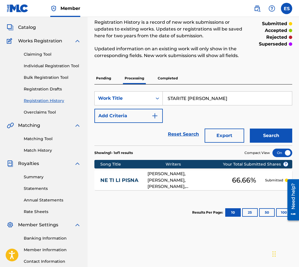
scroll to position [72, 0]
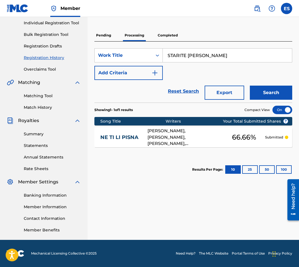
click at [127, 141] on div "NE TI LI PISNA [PERSON_NAME], [PERSON_NAME], [PERSON_NAME], [PERSON_NAME] 66.66…" at bounding box center [193, 137] width 198 height 20
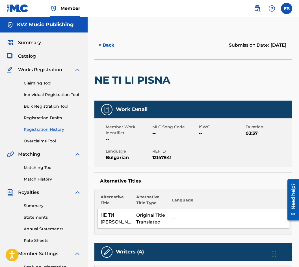
click at [105, 48] on button "< Back" at bounding box center [111, 45] width 34 height 14
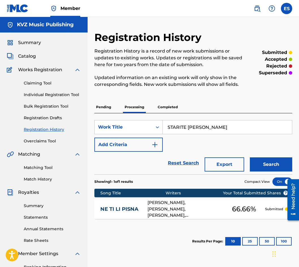
scroll to position [72, 0]
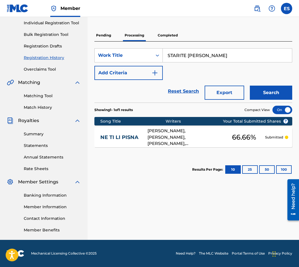
click at [171, 40] on p "Completed" at bounding box center [167, 35] width 23 height 12
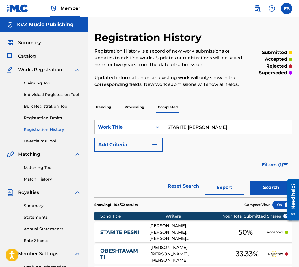
click at [258, 187] on button "Search" at bounding box center [271, 188] width 42 height 14
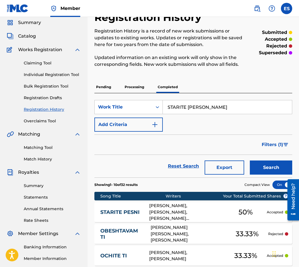
scroll to position [28, 0]
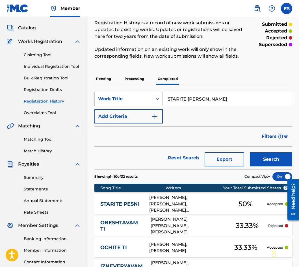
click at [110, 77] on p "Pending" at bounding box center [103, 79] width 18 height 12
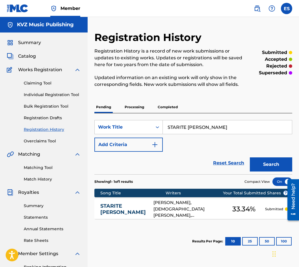
click at [125, 208] on link "STARITE [PERSON_NAME]" at bounding box center [123, 209] width 46 height 13
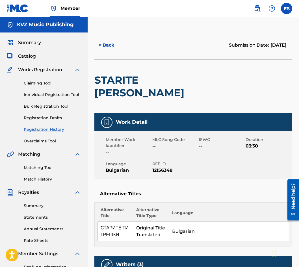
click at [111, 42] on button "< Back" at bounding box center [111, 45] width 34 height 14
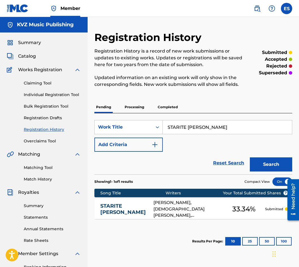
click at [202, 127] on input "STARITE [PERSON_NAME]" at bounding box center [227, 127] width 129 height 14
paste input "TAKA TI SE STRUVA"
type input "TAKA TI SE STRUVA"
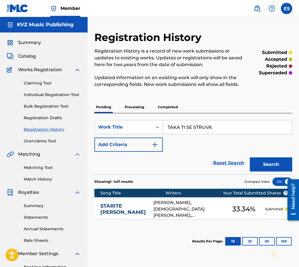
click at [260, 160] on button "Search" at bounding box center [271, 164] width 42 height 14
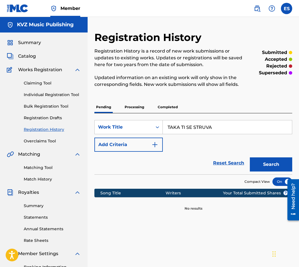
click at [125, 105] on p "Processing" at bounding box center [134, 107] width 23 height 12
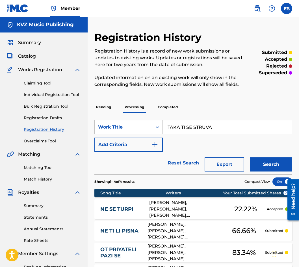
click at [272, 165] on button "Search" at bounding box center [271, 164] width 42 height 14
click at [155, 105] on div "Pending Processing Completed" at bounding box center [193, 107] width 198 height 12
click at [160, 106] on p "Completed" at bounding box center [167, 107] width 23 height 12
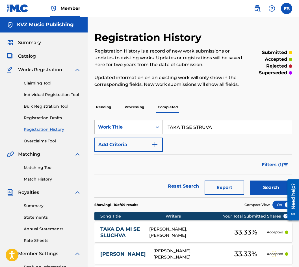
click at [259, 184] on button "Search" at bounding box center [271, 188] width 42 height 14
click at [72, 96] on link "Individual Registration Tool" at bounding box center [52, 95] width 57 height 6
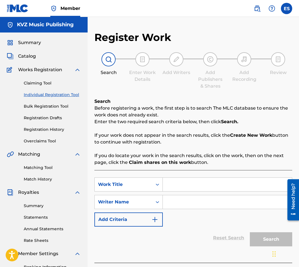
paste input "TAKA TI SE STRUVA"
type input "TAKA TI SE STRUVA"
paste input "[PERSON_NAME]"
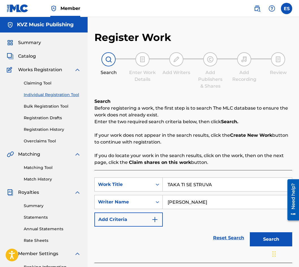
click at [164, 205] on input "[PERSON_NAME]" at bounding box center [227, 202] width 129 height 14
type input "[PERSON_NAME]"
click at [169, 184] on input "TAKA TI SE STRUVA" at bounding box center [227, 185] width 129 height 14
type input "TAKA TI SE STRUVA"
click at [263, 245] on button "Search" at bounding box center [271, 239] width 42 height 14
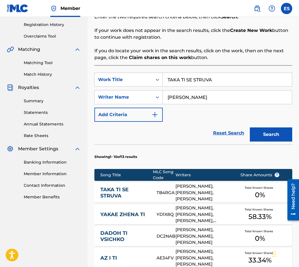
scroll to position [157, 0]
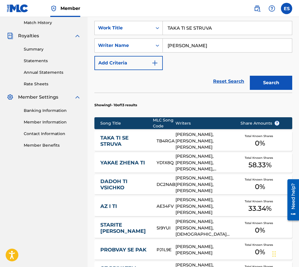
click at [127, 140] on link "TAKA TI SE STRUVA" at bounding box center [124, 141] width 49 height 13
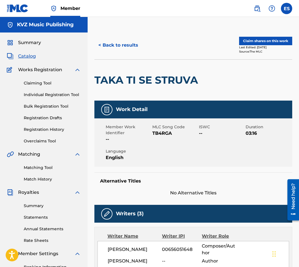
click at [121, 42] on button "< Back to results" at bounding box center [118, 45] width 48 height 14
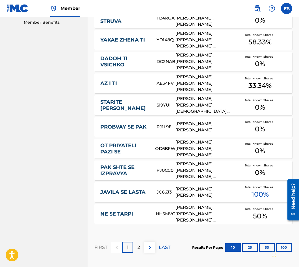
scroll to position [335, 0]
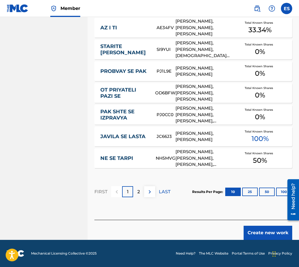
click at [248, 231] on button "Create new work" at bounding box center [268, 233] width 49 height 14
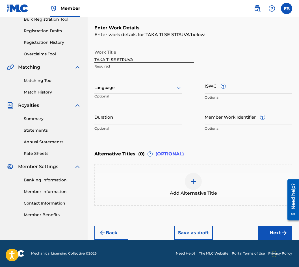
scroll to position [87, 0]
paste input "T3226781524"
type input "T3226781524"
click at [130, 84] on div at bounding box center [138, 87] width 88 height 7
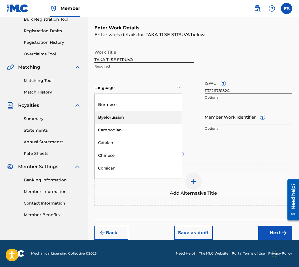
scroll to position [254, 0]
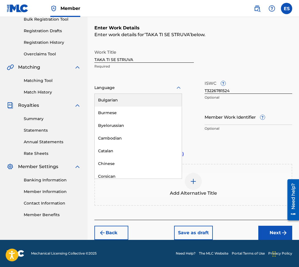
click at [141, 102] on div "Bulgarian" at bounding box center [138, 100] width 87 height 13
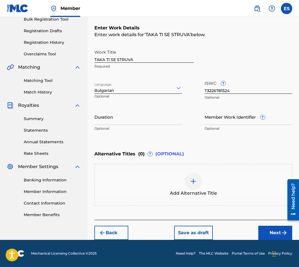
scroll to position [85, 0]
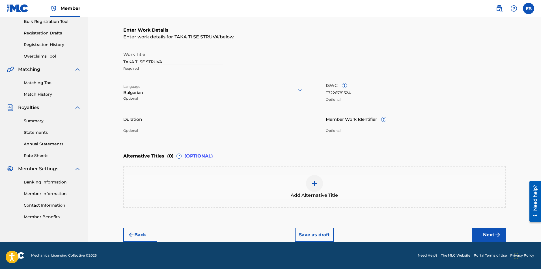
click at [252, 127] on div "Duration Optional" at bounding box center [213, 123] width 180 height 25
click at [250, 119] on input "Duration" at bounding box center [213, 119] width 180 height 16
type input "03:15"
click at [386, 204] on div "Add Alternative Title" at bounding box center [314, 187] width 382 height 42
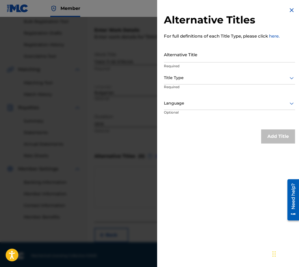
drag, startPoint x: 250, startPoint y: 64, endPoint x: 242, endPoint y: 56, distance: 11.8
paste input "ТАКА ТИ СЕ СТРУВА"
type input "ТАКА ТИ СЕ СТРУВА"
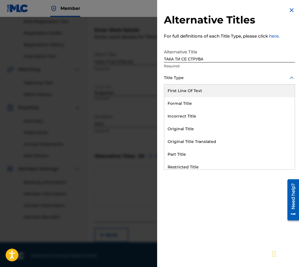
click at [210, 73] on div "Title Type" at bounding box center [229, 78] width 131 height 13
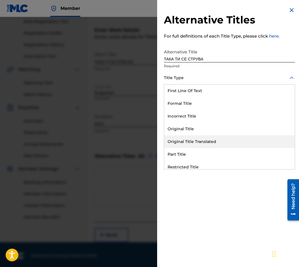
click at [216, 141] on div "Original Title Translated" at bounding box center [229, 141] width 131 height 13
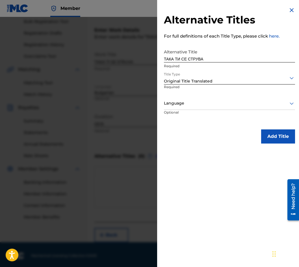
click at [211, 107] on div "Language" at bounding box center [229, 103] width 131 height 13
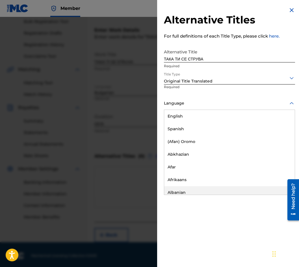
scroll to position [226, 0]
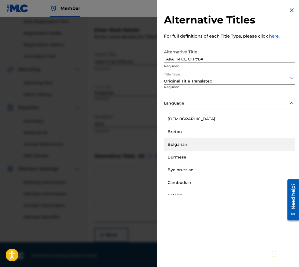
click at [229, 148] on div "Bulgarian" at bounding box center [229, 144] width 131 height 13
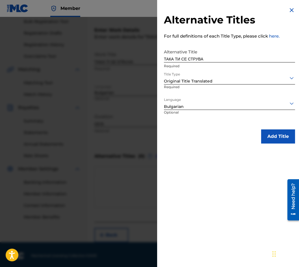
click at [273, 133] on button "Add Title" at bounding box center [278, 136] width 34 height 14
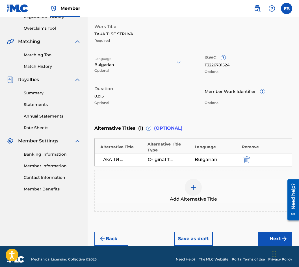
click at [260, 232] on button "Next" at bounding box center [275, 239] width 34 height 14
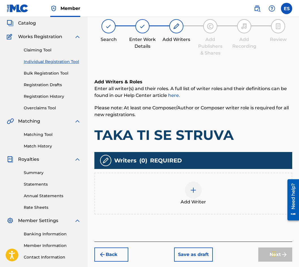
scroll to position [25, 0]
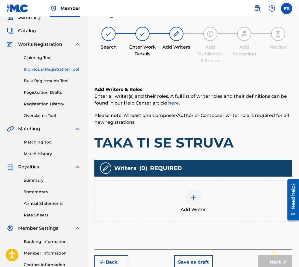
click at [199, 189] on div "Add Writer" at bounding box center [193, 201] width 197 height 24
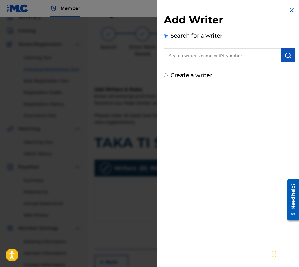
drag, startPoint x: 275, startPoint y: 52, endPoint x: 251, endPoint y: 47, distance: 24.5
drag, startPoint x: 251, startPoint y: 47, endPoint x: 230, endPoint y: 57, distance: 22.5
paste input "01164413870"
type input "01164413870"
click at [291, 46] on div "Search for a writer 01164413870" at bounding box center [229, 46] width 131 height 31
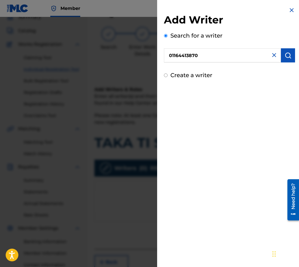
click at [285, 52] on img "submit" at bounding box center [288, 55] width 7 height 7
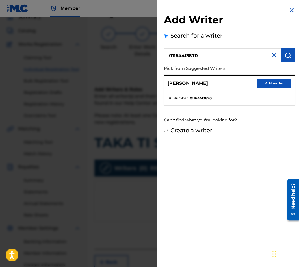
click at [265, 83] on button "Add writer" at bounding box center [275, 83] width 34 height 8
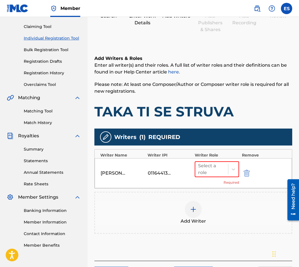
scroll to position [98, 0]
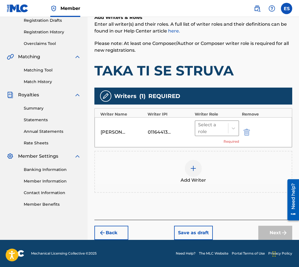
click at [217, 129] on div at bounding box center [211, 128] width 27 height 8
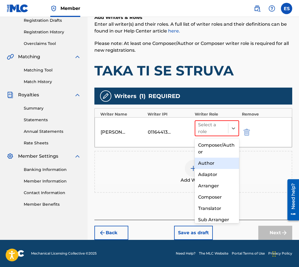
click at [215, 163] on div "Author" at bounding box center [217, 163] width 44 height 11
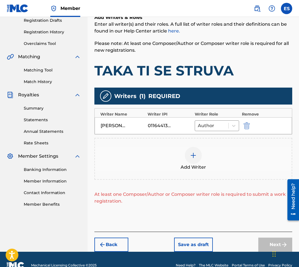
click at [214, 159] on div "Add Writer" at bounding box center [193, 159] width 197 height 24
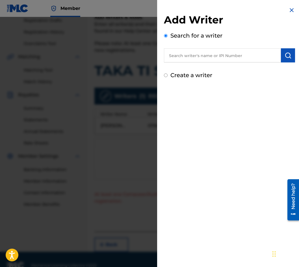
paste input "01184733833"
type input "01184733833"
click at [285, 53] on img "submit" at bounding box center [288, 55] width 7 height 7
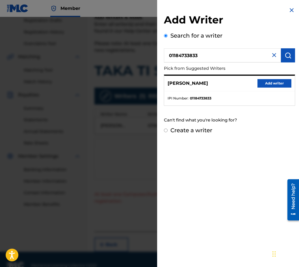
click at [276, 87] on button "Add writer" at bounding box center [275, 83] width 34 height 8
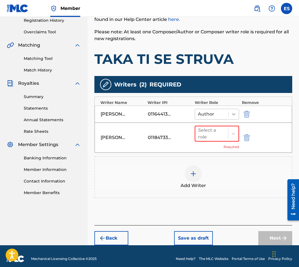
scroll to position [114, 0]
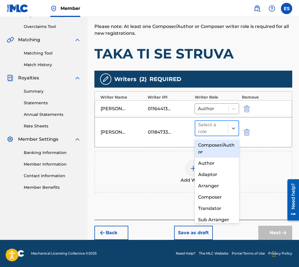
click at [203, 129] on div at bounding box center [211, 128] width 27 height 8
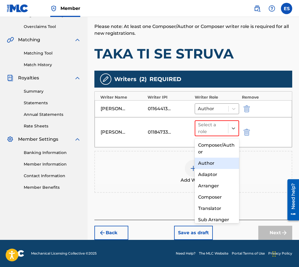
click at [209, 159] on div "Author" at bounding box center [217, 163] width 44 height 11
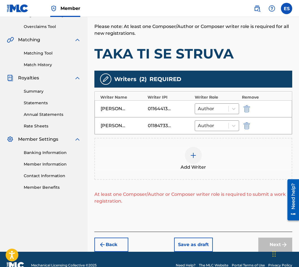
click at [209, 159] on div "Add Writer" at bounding box center [193, 159] width 197 height 24
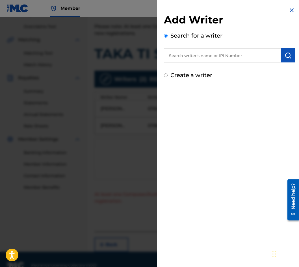
drag, startPoint x: 229, startPoint y: 63, endPoint x: 222, endPoint y: 56, distance: 10.0
paste input "00656051648"
type input "00656051648"
click at [286, 65] on div "Add Writer Search for a writer 00656051648 Create a writer" at bounding box center [229, 47] width 131 height 66
click at [286, 60] on button "submit" at bounding box center [288, 55] width 14 height 14
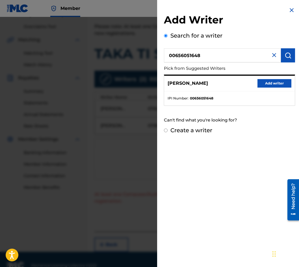
click at [287, 77] on div "[PERSON_NAME] Add writer" at bounding box center [229, 84] width 131 height 16
click at [285, 79] on div "[PERSON_NAME] Add writer" at bounding box center [229, 84] width 131 height 16
click at [282, 82] on button "Add writer" at bounding box center [275, 83] width 34 height 8
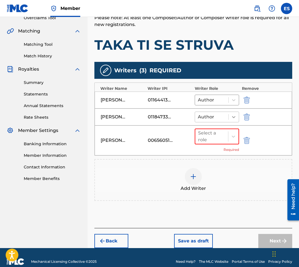
scroll to position [131, 0]
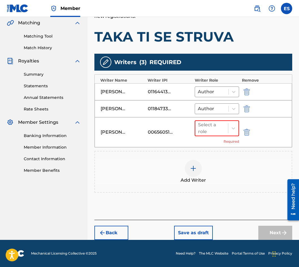
click at [201, 137] on div "Select a role Required" at bounding box center [217, 132] width 44 height 24
click at [207, 129] on div at bounding box center [211, 128] width 27 height 8
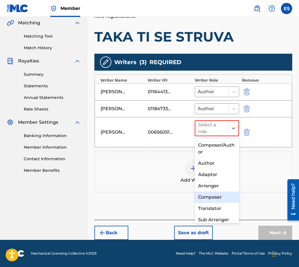
click at [213, 197] on div "Composer" at bounding box center [217, 197] width 44 height 11
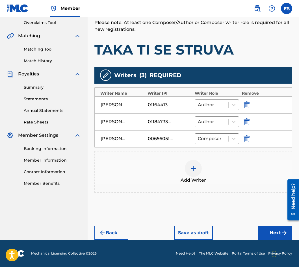
click at [268, 238] on button "Next" at bounding box center [275, 233] width 34 height 14
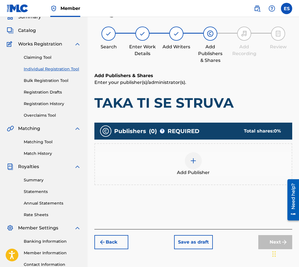
scroll to position [25, 0]
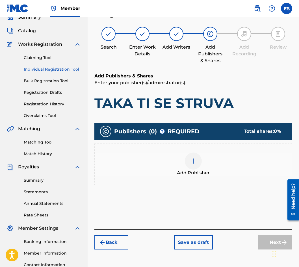
click at [180, 174] on span "Add Publisher" at bounding box center [193, 173] width 33 height 7
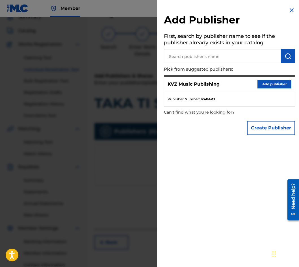
click at [271, 80] on button "Add publisher" at bounding box center [275, 84] width 34 height 8
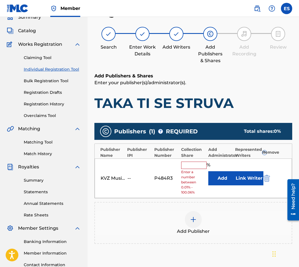
click at [190, 171] on span "Enter a number between 0.01% - 100.06%" at bounding box center [193, 182] width 24 height 25
click at [192, 160] on div "KVZ Music Publishing -- P484R3 % Enter a number between 0.01% - 100.06% Add Lin…" at bounding box center [193, 179] width 197 height 40
click at [191, 170] on span "Enter a number between 0.01% - 100.06%" at bounding box center [193, 182] width 24 height 25
click at [192, 163] on input "text" at bounding box center [193, 165] width 25 height 7
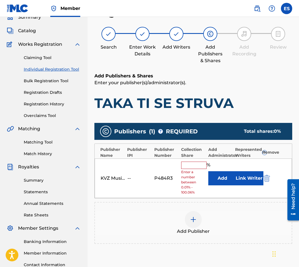
type input "83.33"
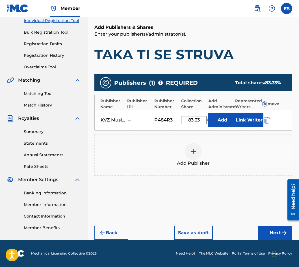
click at [269, 227] on button "Next" at bounding box center [275, 233] width 34 height 14
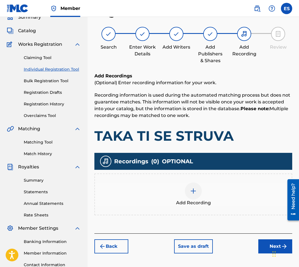
click at [218, 186] on div "Add Recording" at bounding box center [193, 195] width 197 height 24
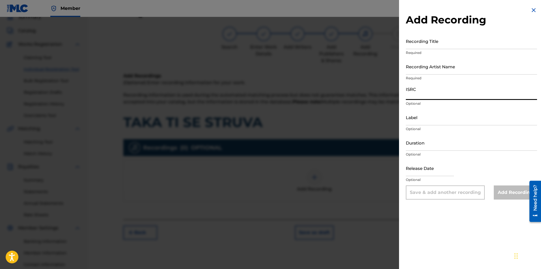
paste input "BGA261581242"
type input "BGA261581242"
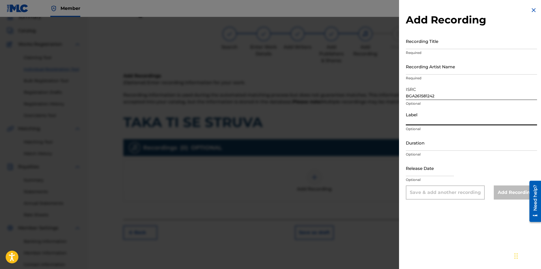
paste input "Hit Mix Music by Yellowcake, Inc."
type input "Hit Mix Music by Yellowcake, Inc."
click at [432, 144] on input "Duration" at bounding box center [471, 143] width 131 height 16
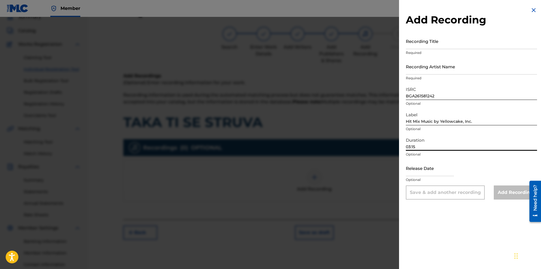
type input "03:15"
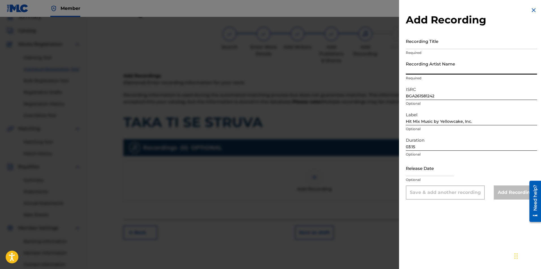
drag, startPoint x: 406, startPoint y: 64, endPoint x: 416, endPoint y: 62, distance: 10.0
click at [416, 62] on input "Recording Artist Name" at bounding box center [471, 67] width 131 height 16
paste input "Ventsi [PERSON_NAME] & Desi Slava"
type input "Ventsi [PERSON_NAME] & Desi Slava"
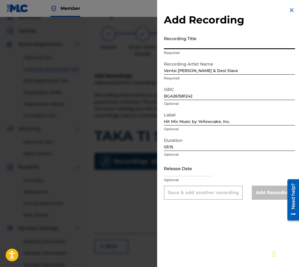
paste input "TAKA TI SE STRUVA"
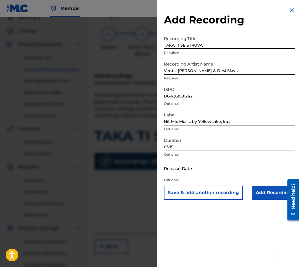
type input "TAKA TI SE STRUVA"
click at [258, 195] on input "Add Recording" at bounding box center [273, 193] width 43 height 14
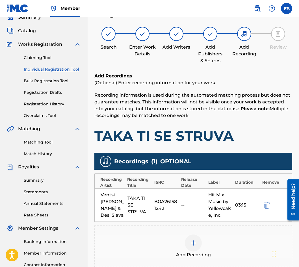
click at [202, 251] on div "Add Recording" at bounding box center [193, 247] width 197 height 24
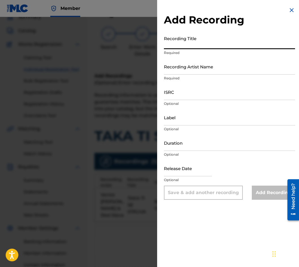
paste input "TAKA TI SE STRUVA"
type input "TAKA TI SE STRUVA"
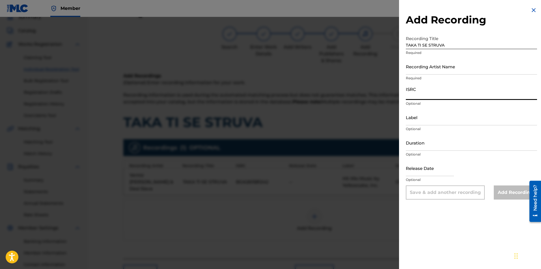
paste input "BGA261581242"
type input "BGA261581242"
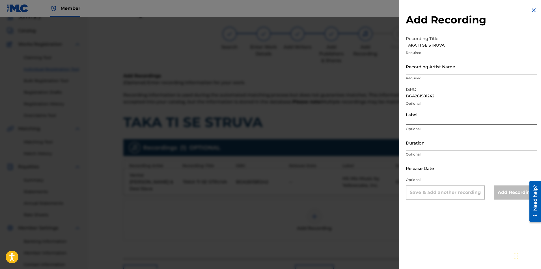
paste input "HIT Music"
type input "HIT Music"
click at [440, 133] on div "Label HIT Music Optional" at bounding box center [471, 121] width 131 height 25
click at [438, 140] on input "Duration" at bounding box center [471, 143] width 131 height 16
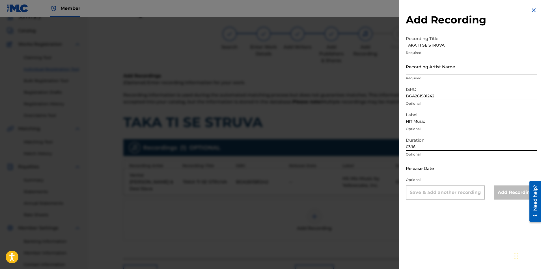
type input "03:16"
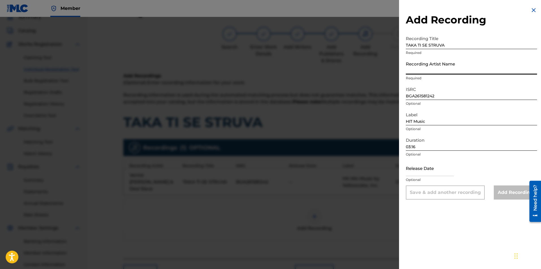
paste input "Ventsi [PERSON_NAME] & Desi Slava"
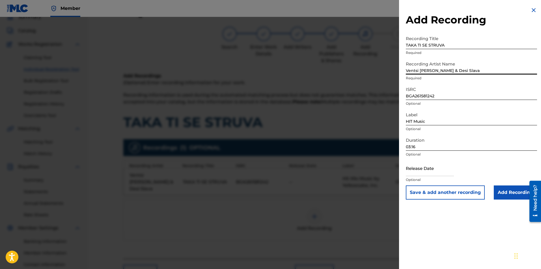
drag, startPoint x: 482, startPoint y: 73, endPoint x: 436, endPoint y: 65, distance: 46.8
click at [436, 65] on input "Ventsi [PERSON_NAME] & Desi Slava" at bounding box center [471, 67] width 131 height 16
click at [435, 70] on input "Ventsi [PERSON_NAME] & Desi Slava" at bounding box center [471, 67] width 131 height 16
type input "Ventsi [PERSON_NAME] & Desi Slava"
click at [510, 192] on input "Add Recording" at bounding box center [515, 193] width 43 height 14
